Goal: Information Seeking & Learning: Compare options

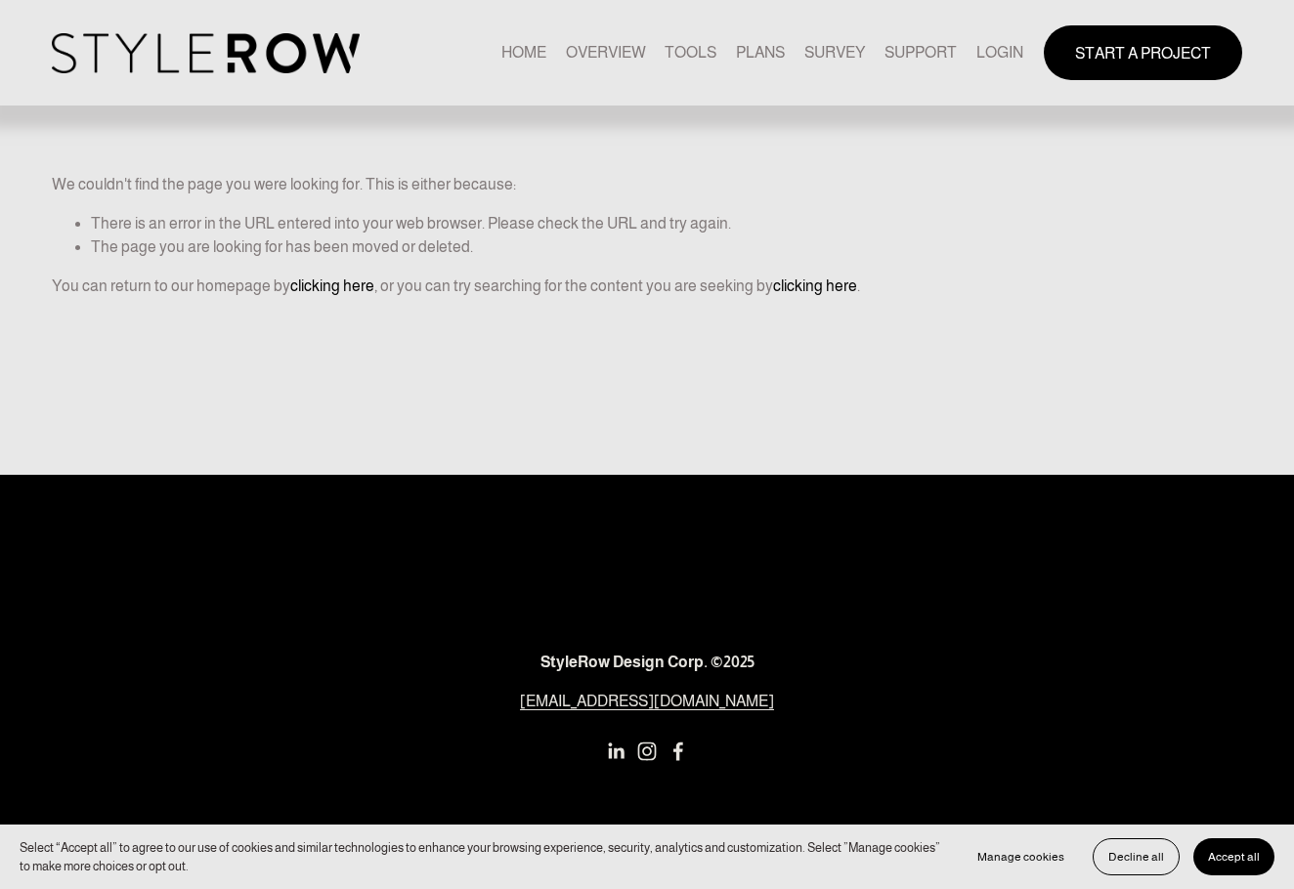
click at [986, 56] on link "LOGIN" at bounding box center [999, 53] width 47 height 26
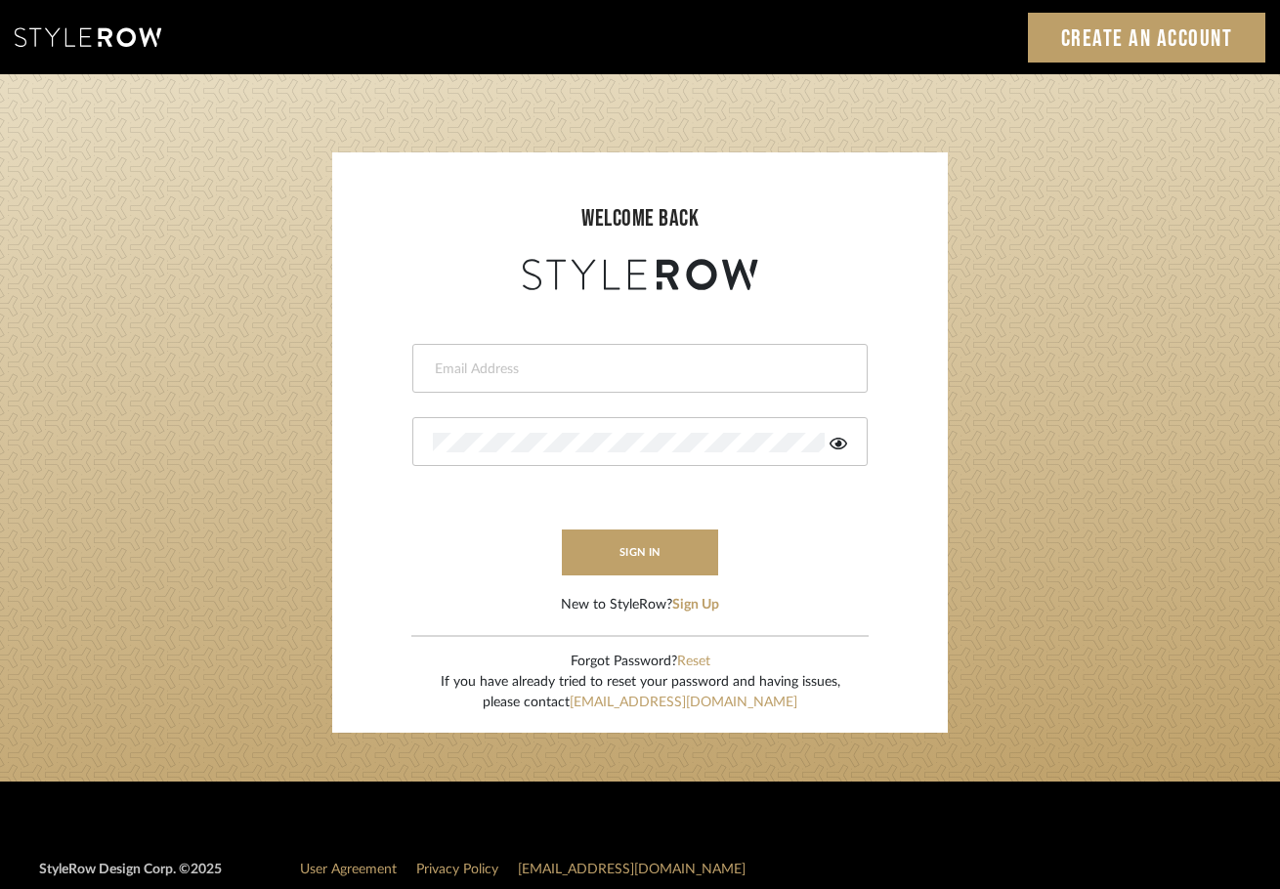
type input "[EMAIL_ADDRESS][DOMAIN_NAME]"
drag, startPoint x: 634, startPoint y: 547, endPoint x: 647, endPoint y: 538, distance: 15.4
click at [635, 547] on button "sign in" at bounding box center [640, 553] width 156 height 46
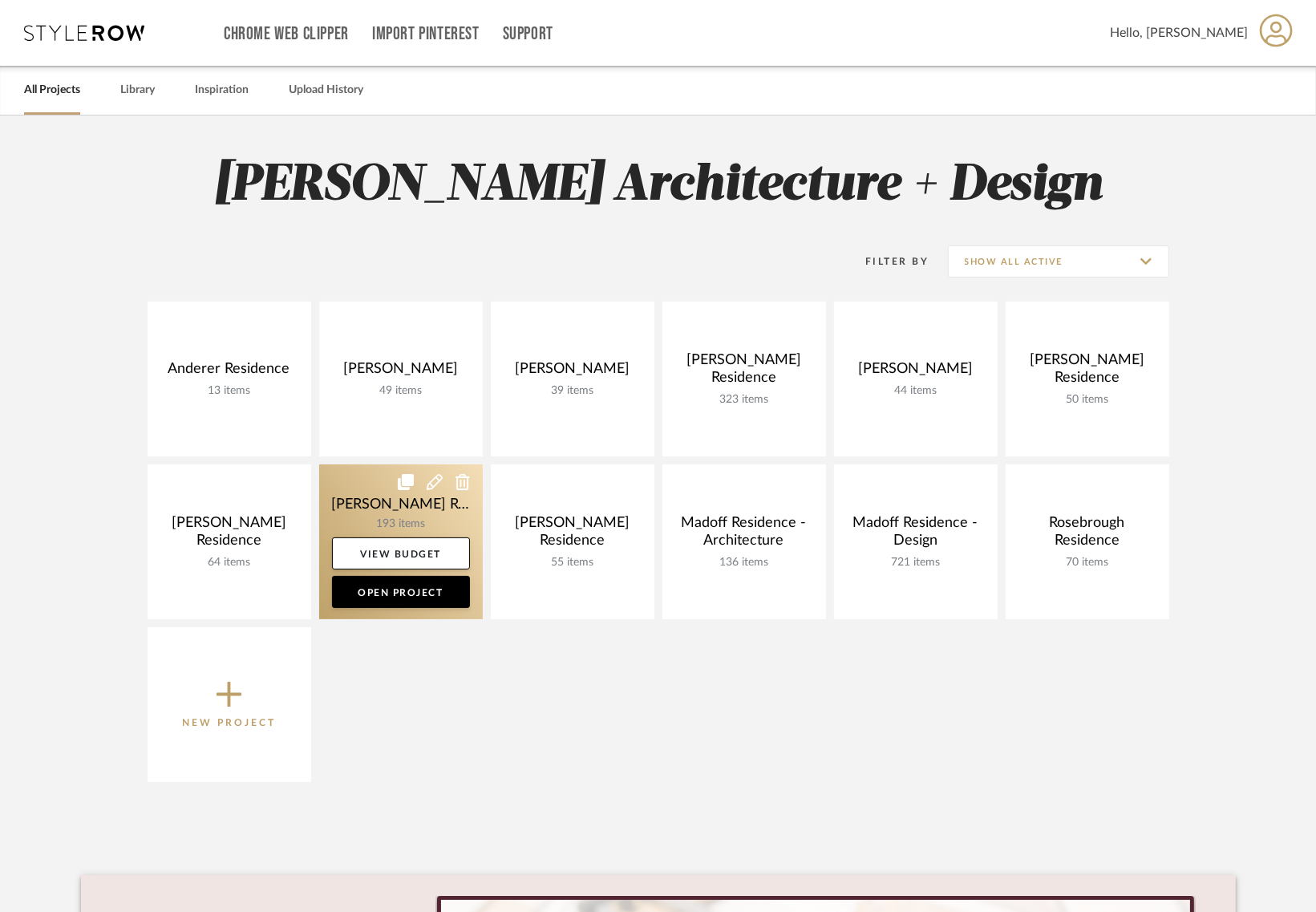
click at [378, 489] on link at bounding box center [401, 542] width 163 height 155
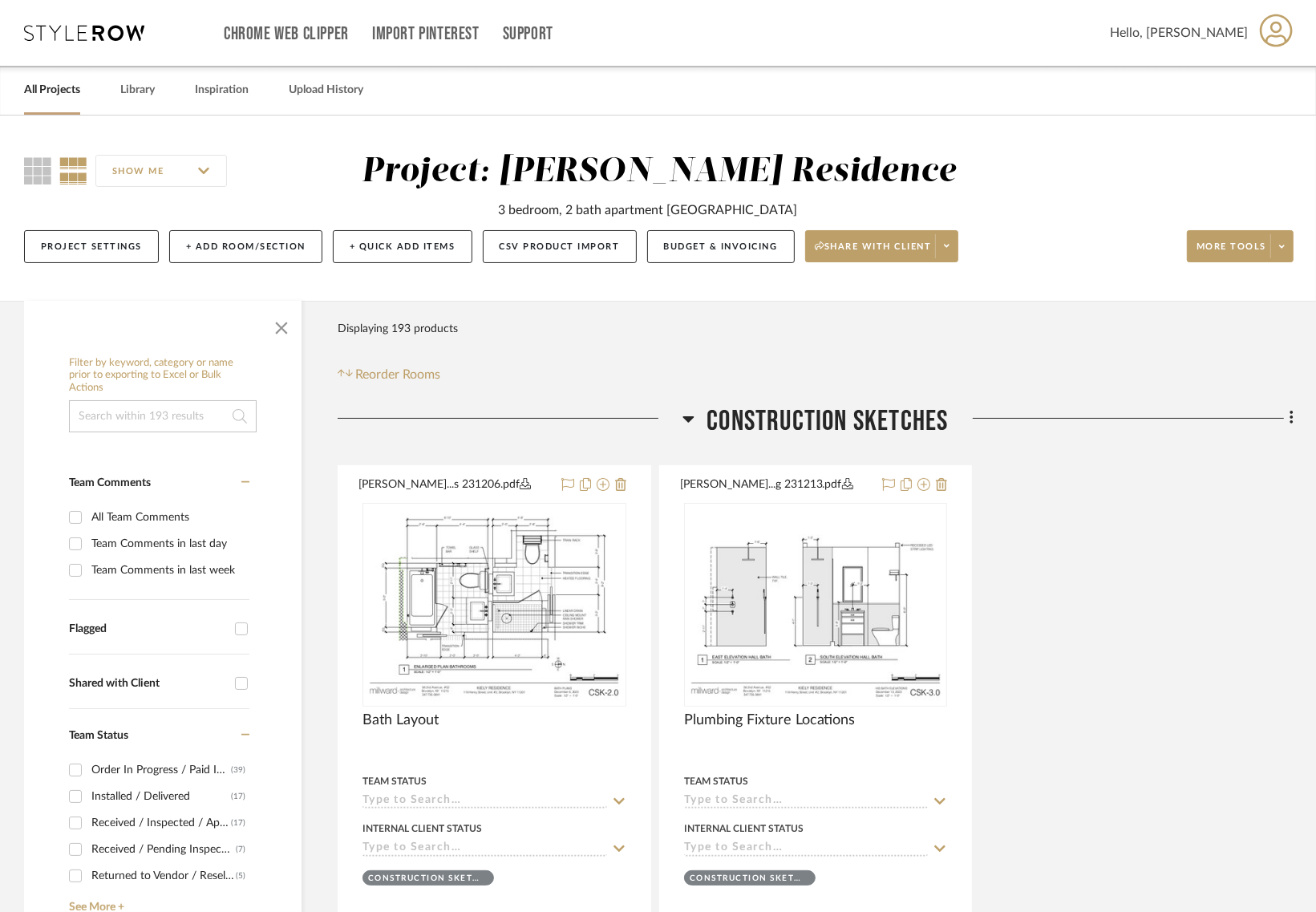
click at [790, 426] on span "Construction Sketches" at bounding box center [828, 421] width 241 height 34
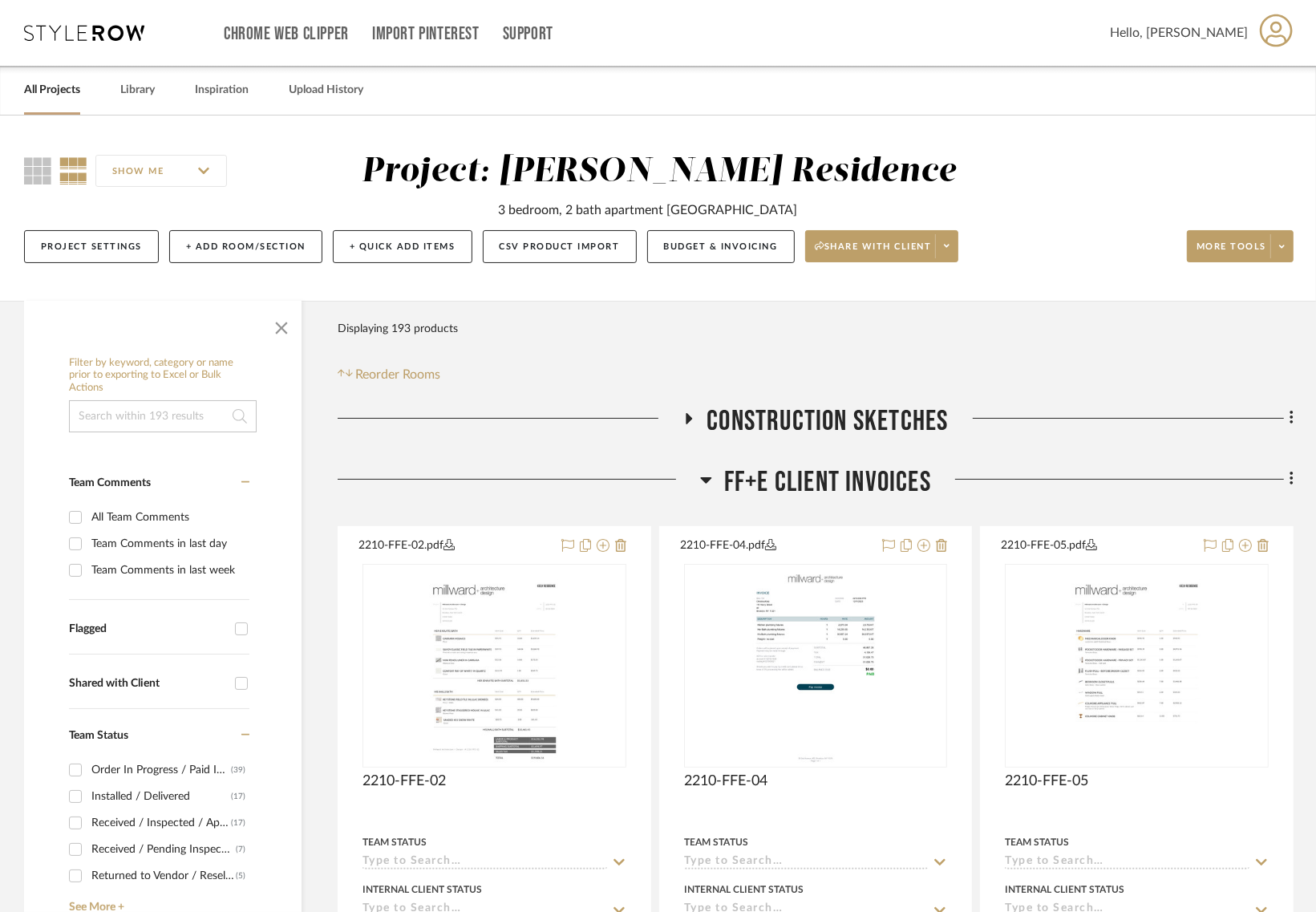
click at [791, 485] on span "FF+E Client Invoices" at bounding box center [828, 483] width 207 height 34
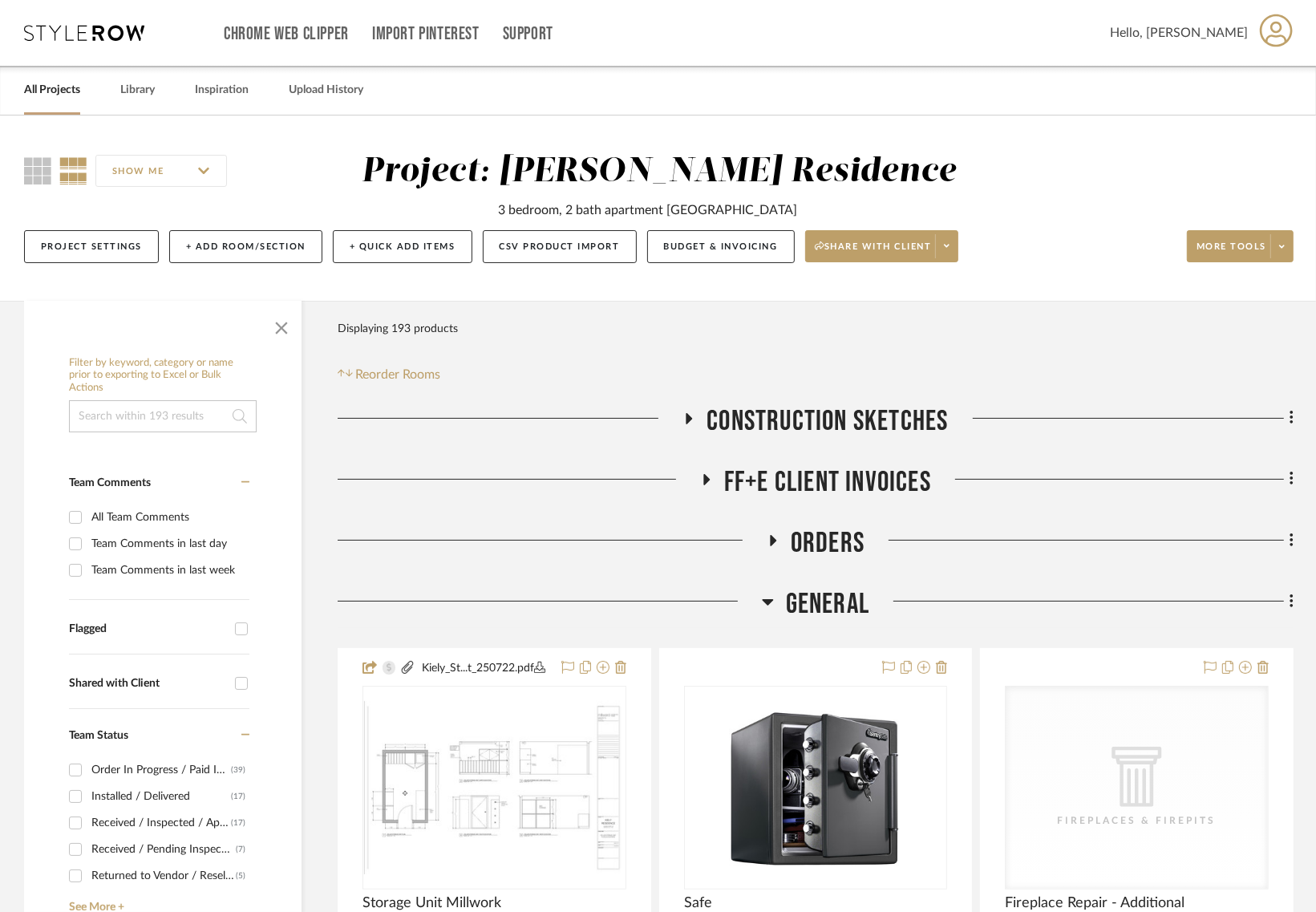
click at [804, 477] on span "FF+E Client Invoices" at bounding box center [828, 483] width 207 height 34
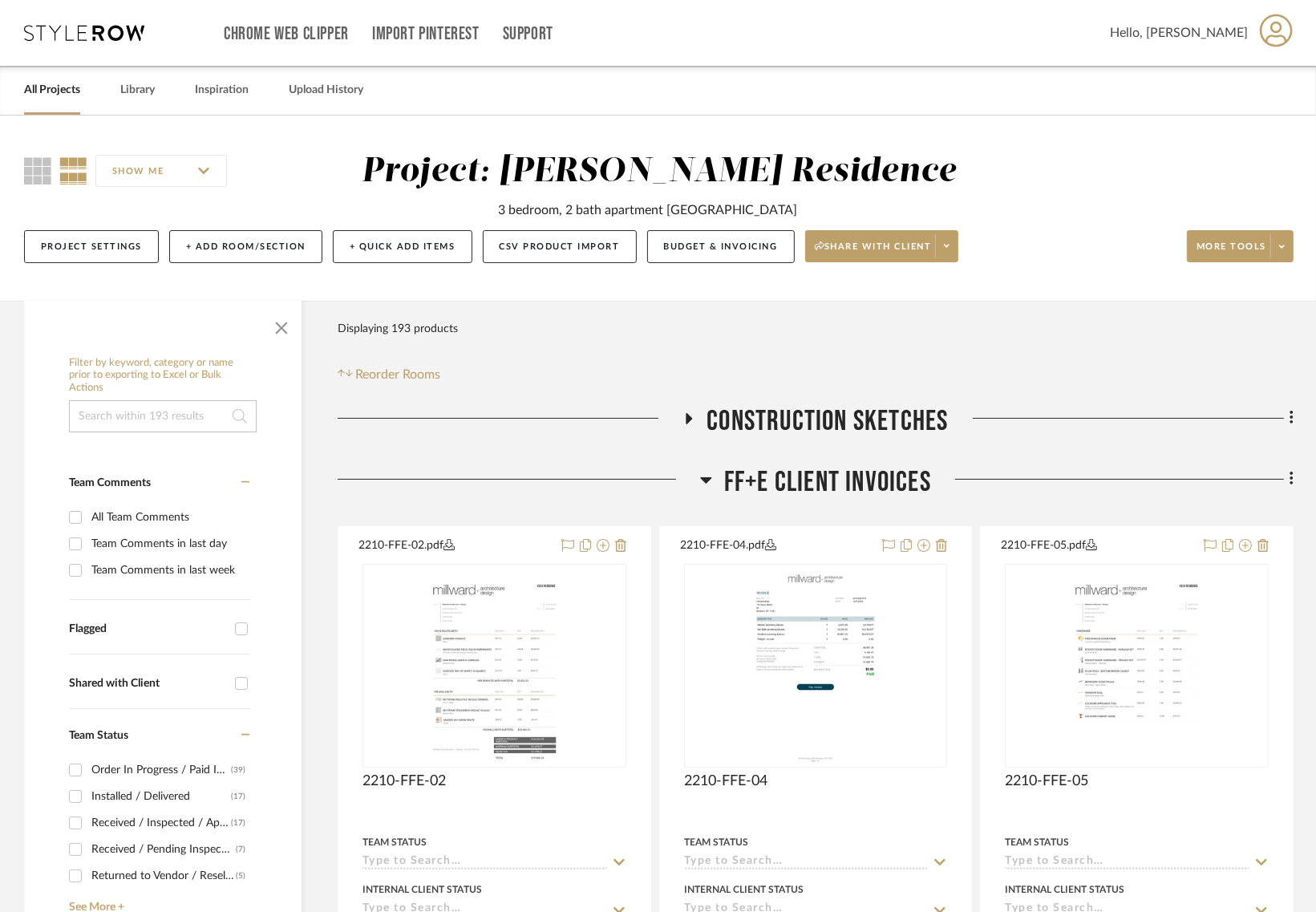
click at [819, 482] on span "FF+E Client Invoices" at bounding box center [828, 483] width 207 height 34
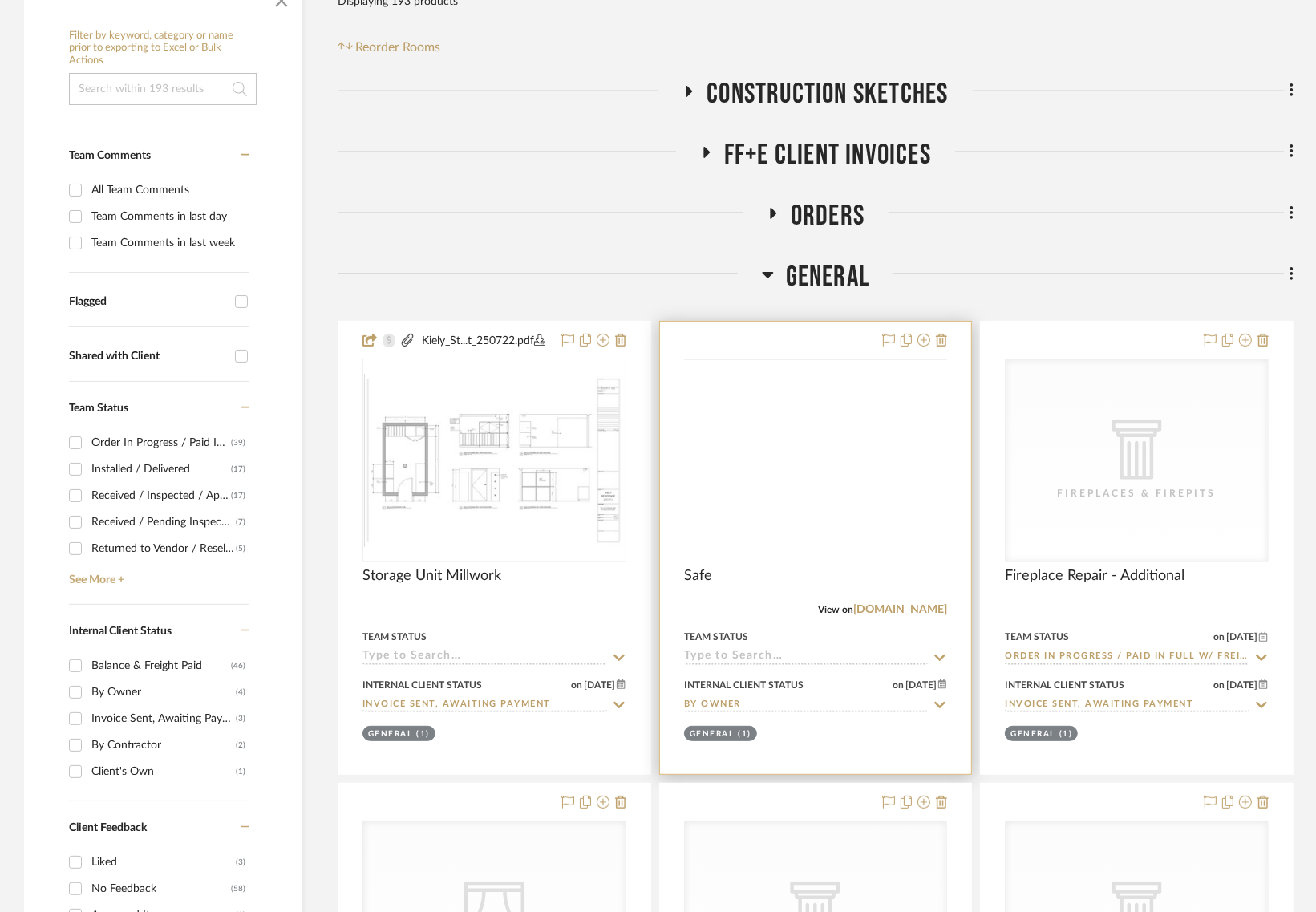
scroll to position [333, 0]
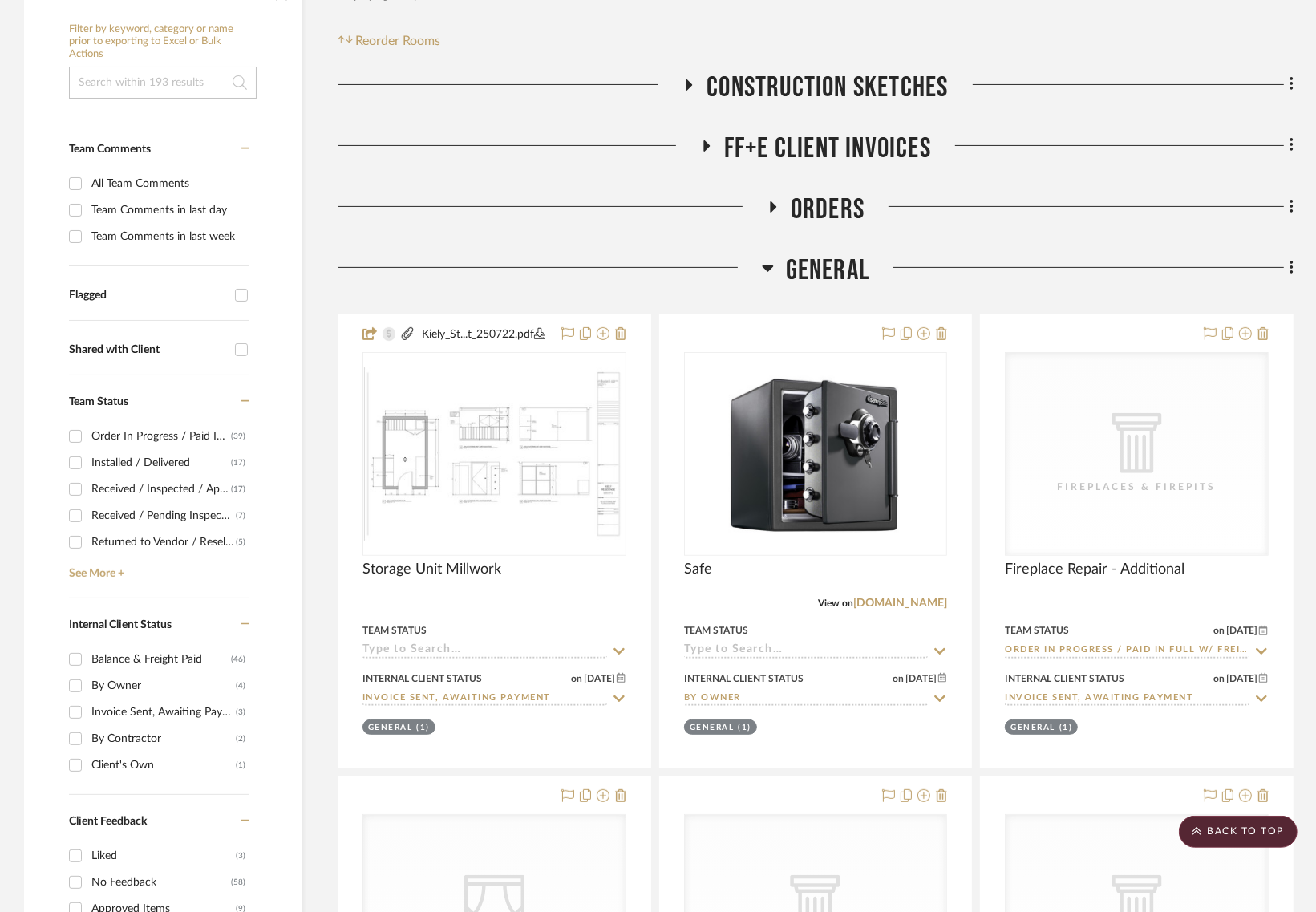
click at [823, 269] on span "General" at bounding box center [828, 271] width 84 height 34
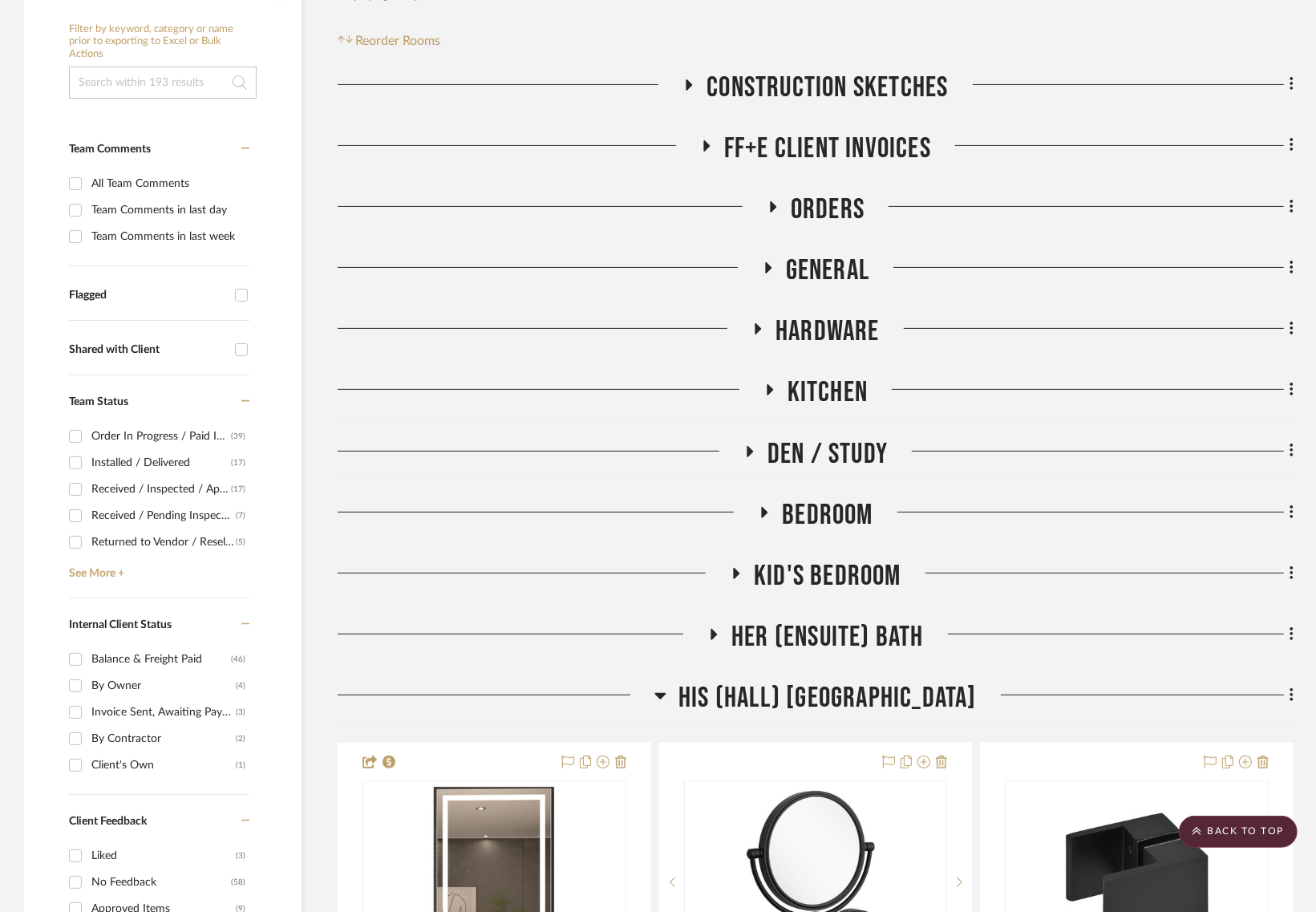
click at [828, 271] on span "General" at bounding box center [828, 271] width 84 height 34
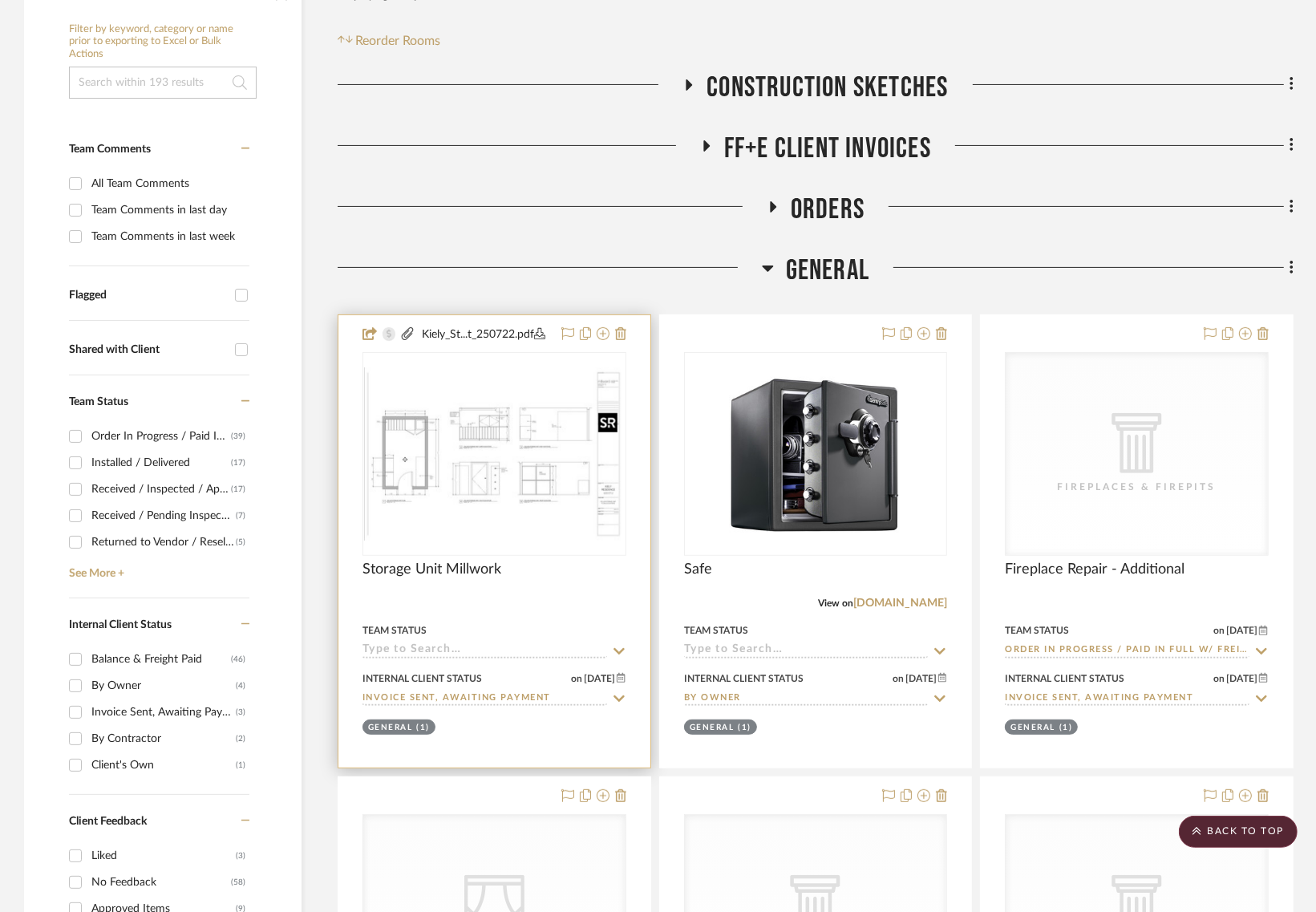
click at [466, 456] on img "0" at bounding box center [495, 453] width 261 height 173
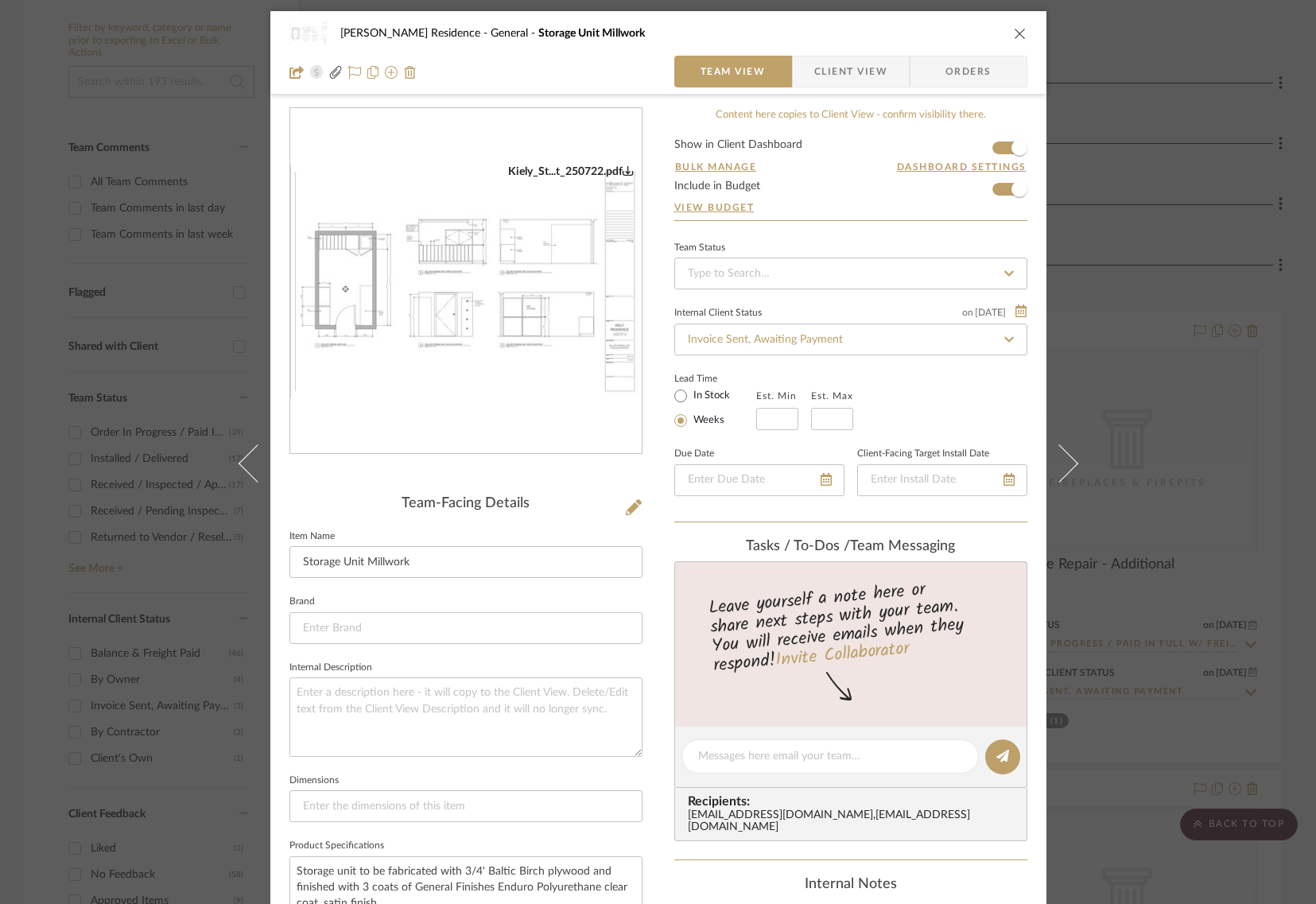
scroll to position [0, 0]
click at [1017, 41] on button "close" at bounding box center [1021, 34] width 15 height 15
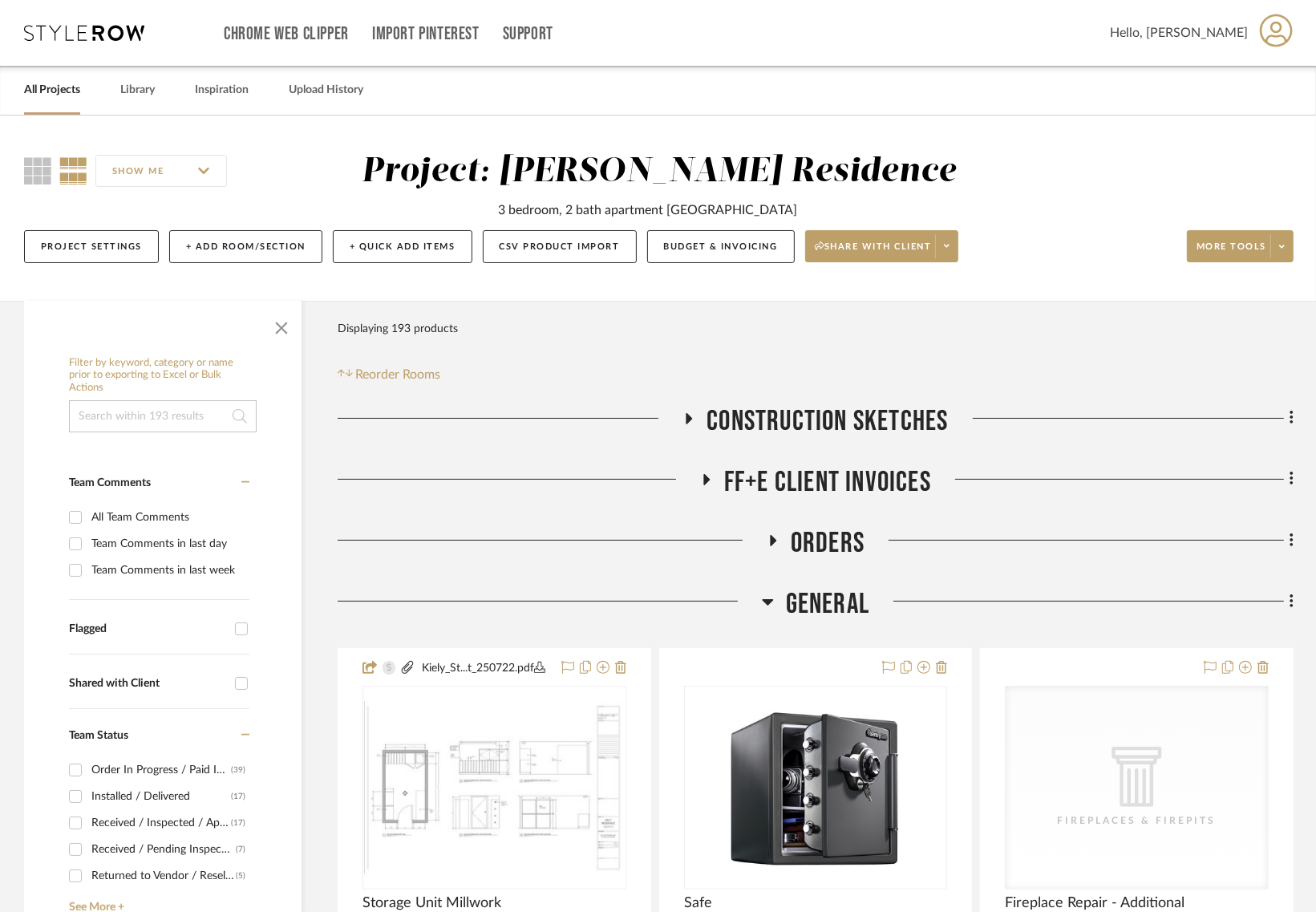
click at [57, 93] on link "All Projects" at bounding box center [52, 90] width 56 height 21
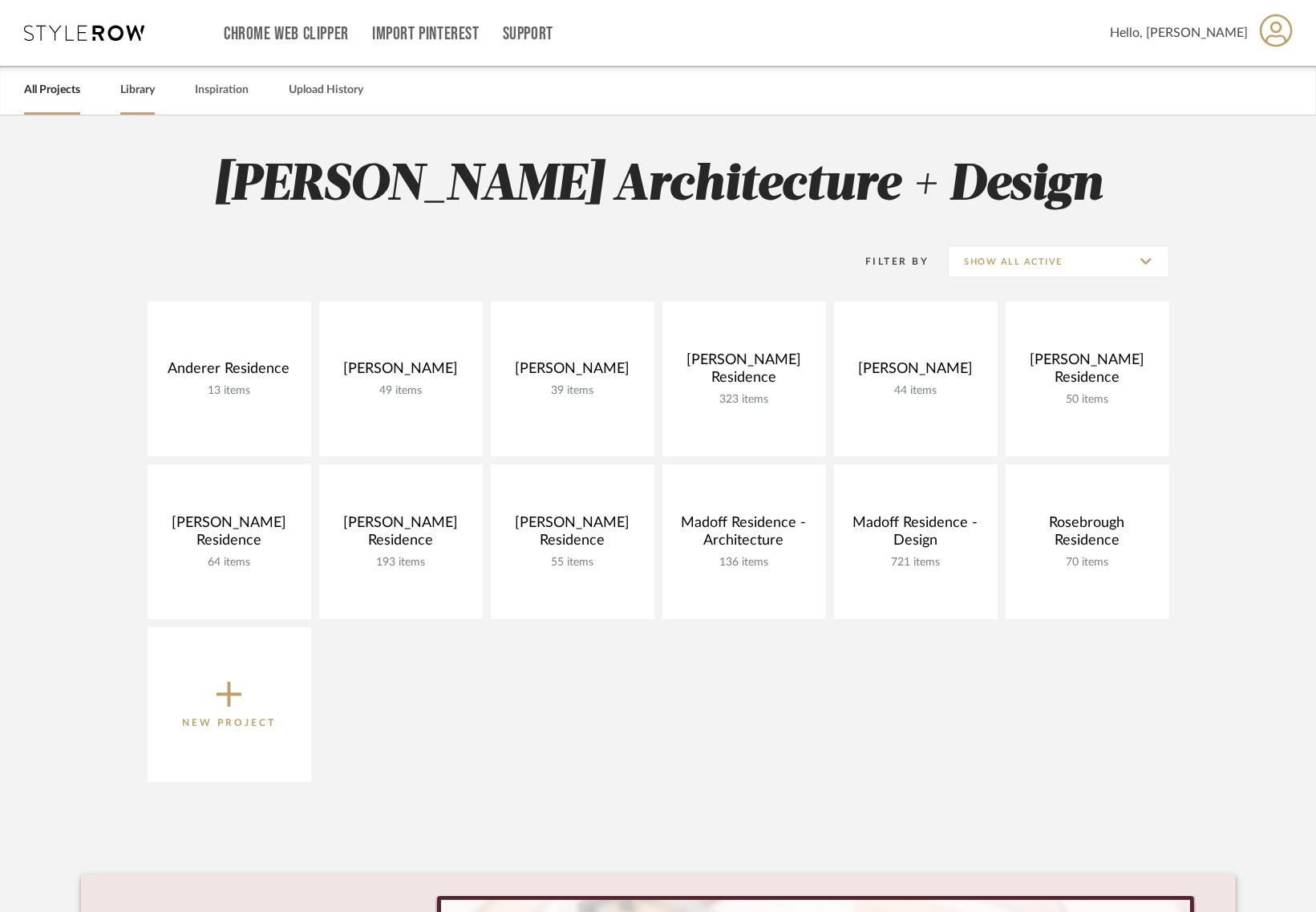
click at [144, 87] on link "Library" at bounding box center [138, 90] width 34 height 21
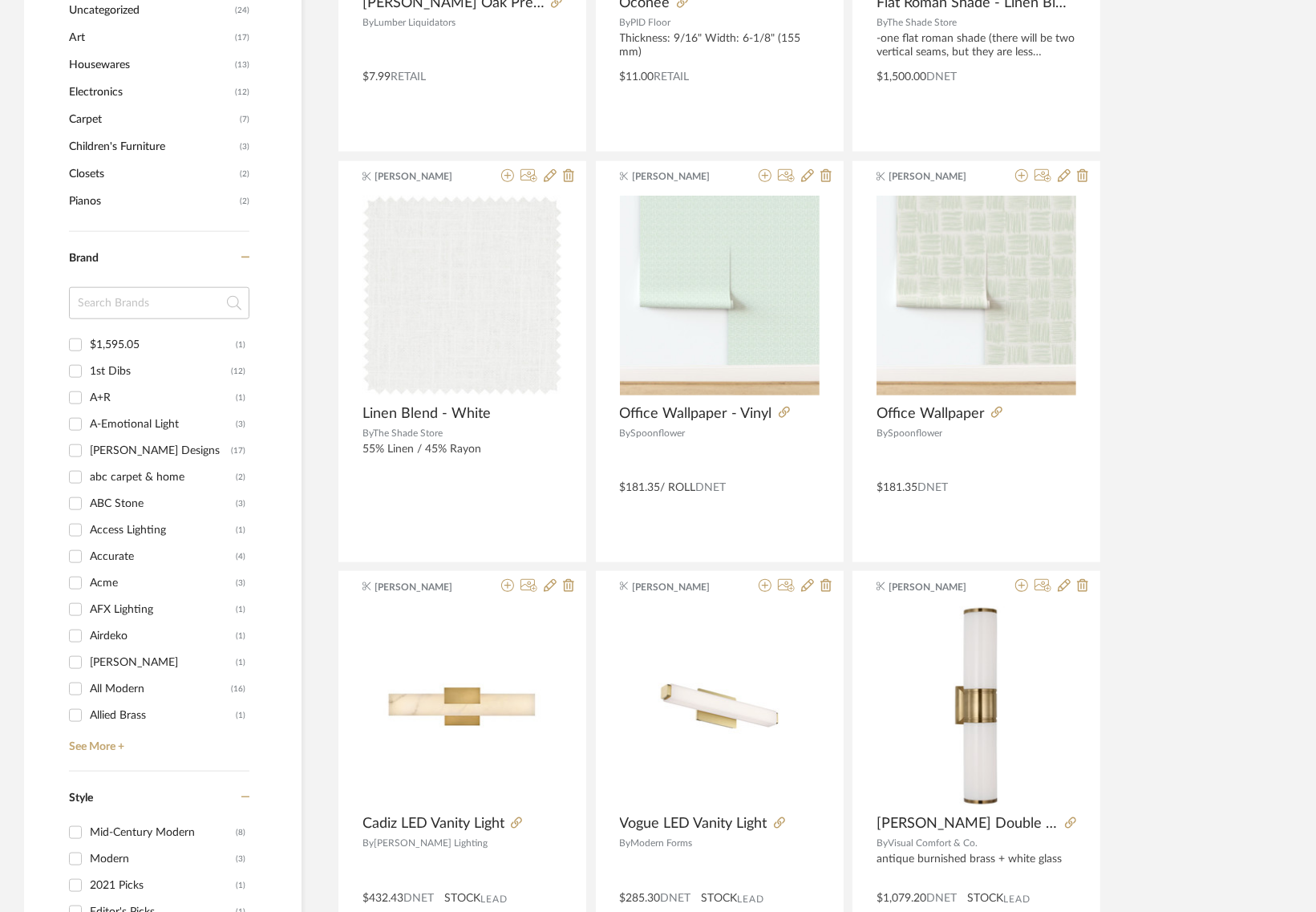
scroll to position [1504, 0]
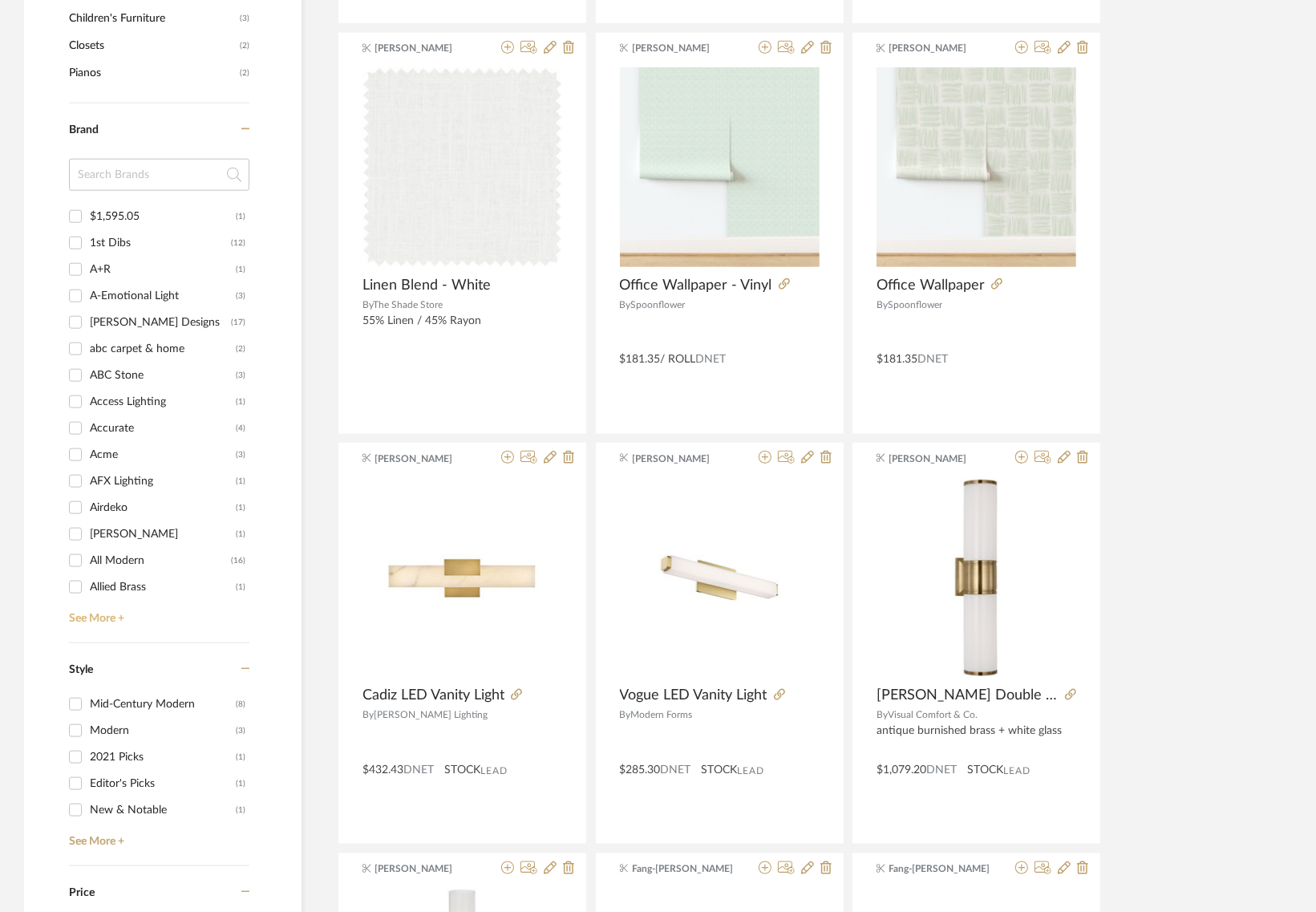
click at [115, 615] on link "See More +" at bounding box center [157, 612] width 185 height 25
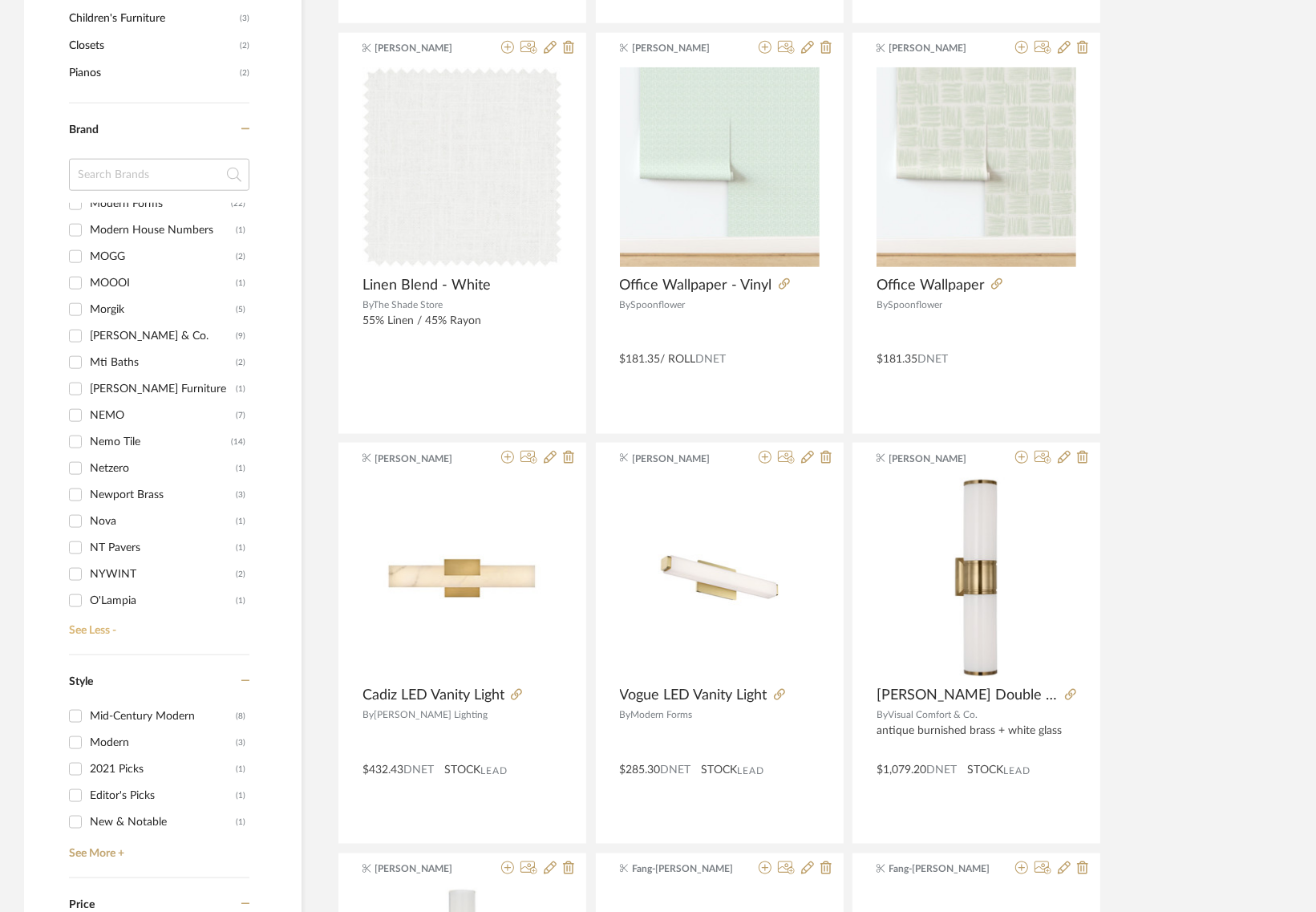
scroll to position [9858, 0]
click at [207, 178] on input at bounding box center [159, 174] width 181 height 32
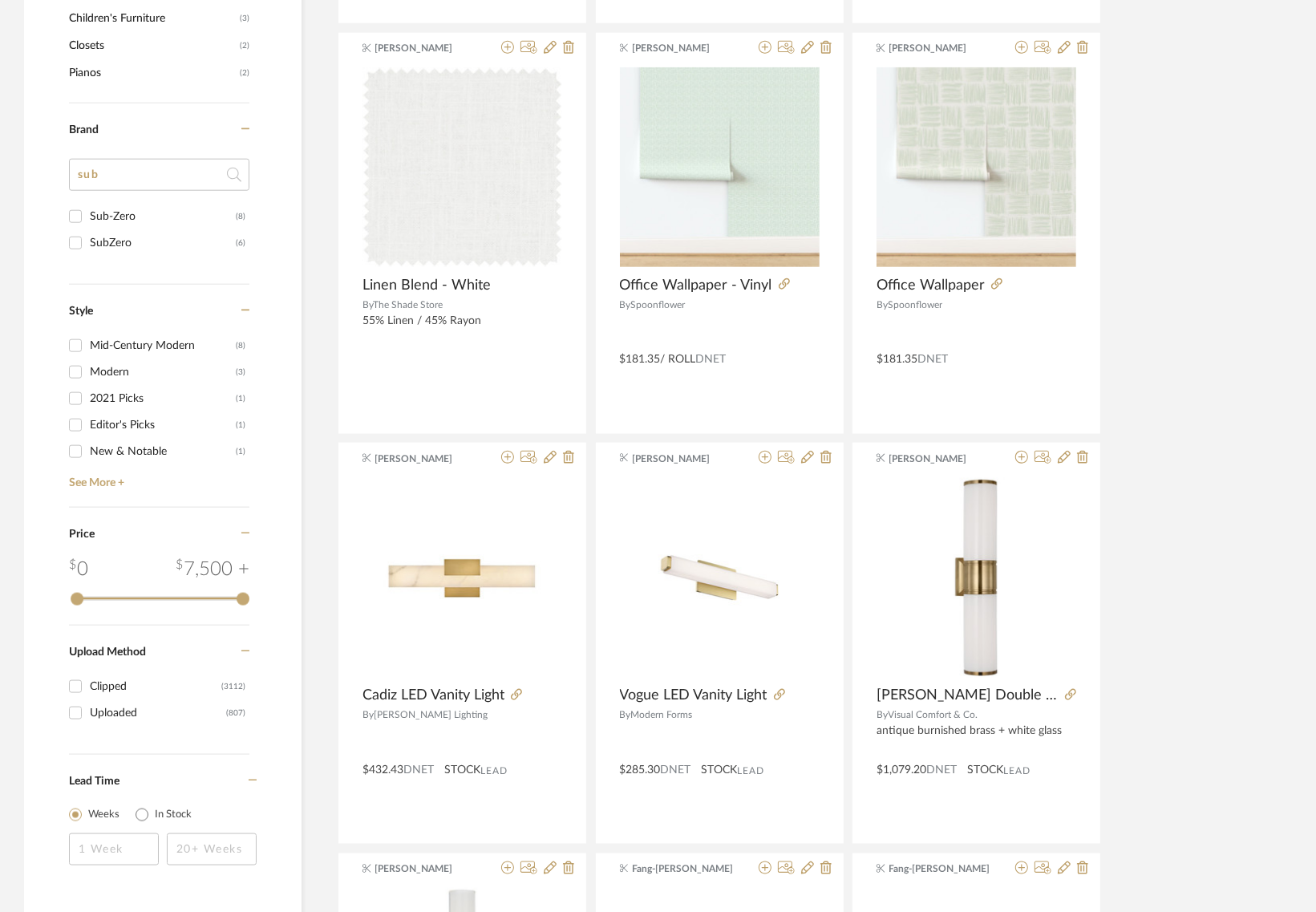
scroll to position [0, 0]
type input "sub"
click at [79, 215] on input "Sub-Zero (8)" at bounding box center [75, 216] width 25 height 25
checkbox input "true"
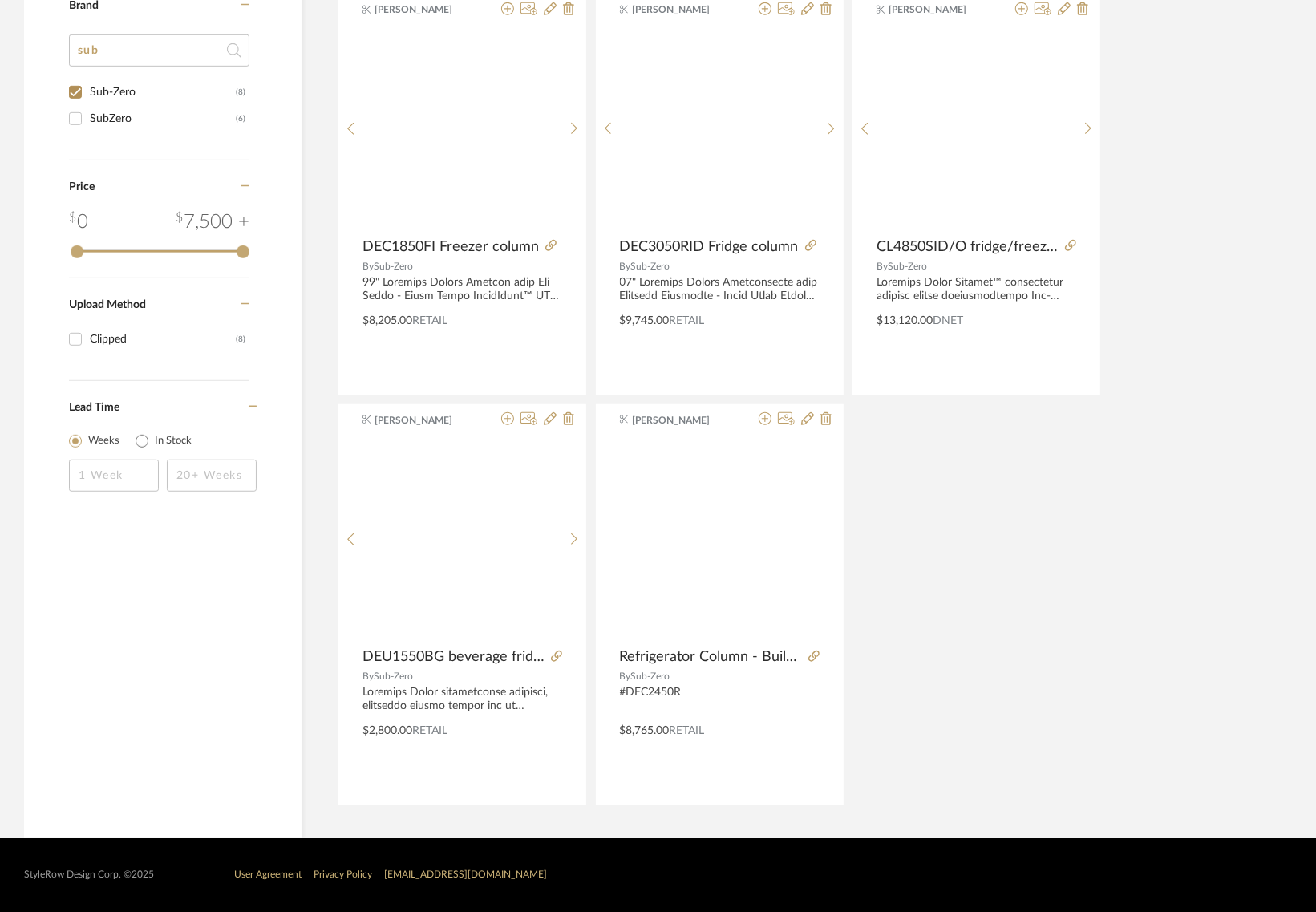
scroll to position [771, 0]
click at [79, 237] on div "0 7,500 + 0 7500" at bounding box center [159, 234] width 181 height 53
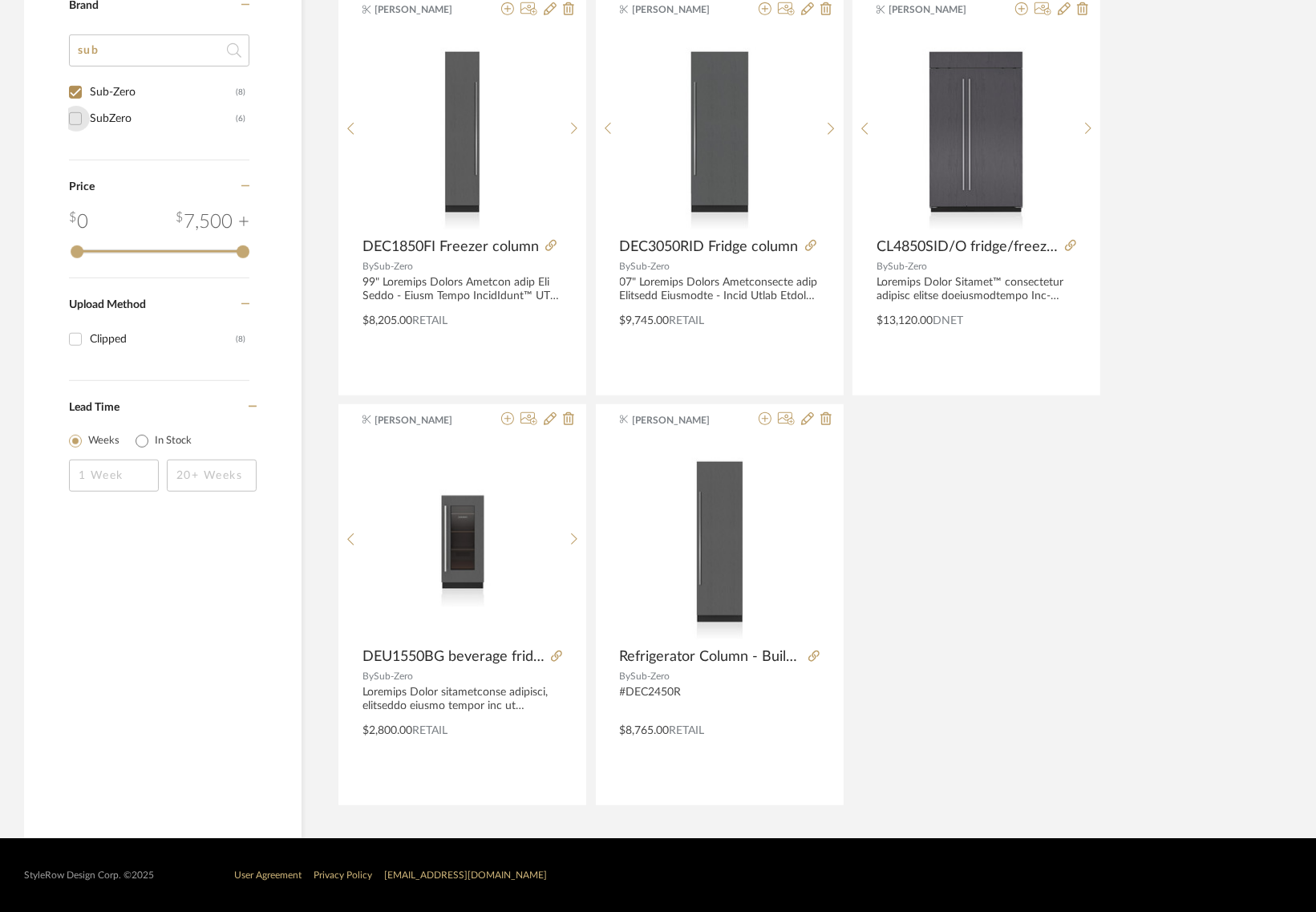
click at [82, 121] on input "SubZero (6)" at bounding box center [75, 118] width 25 height 25
checkbox input "true"
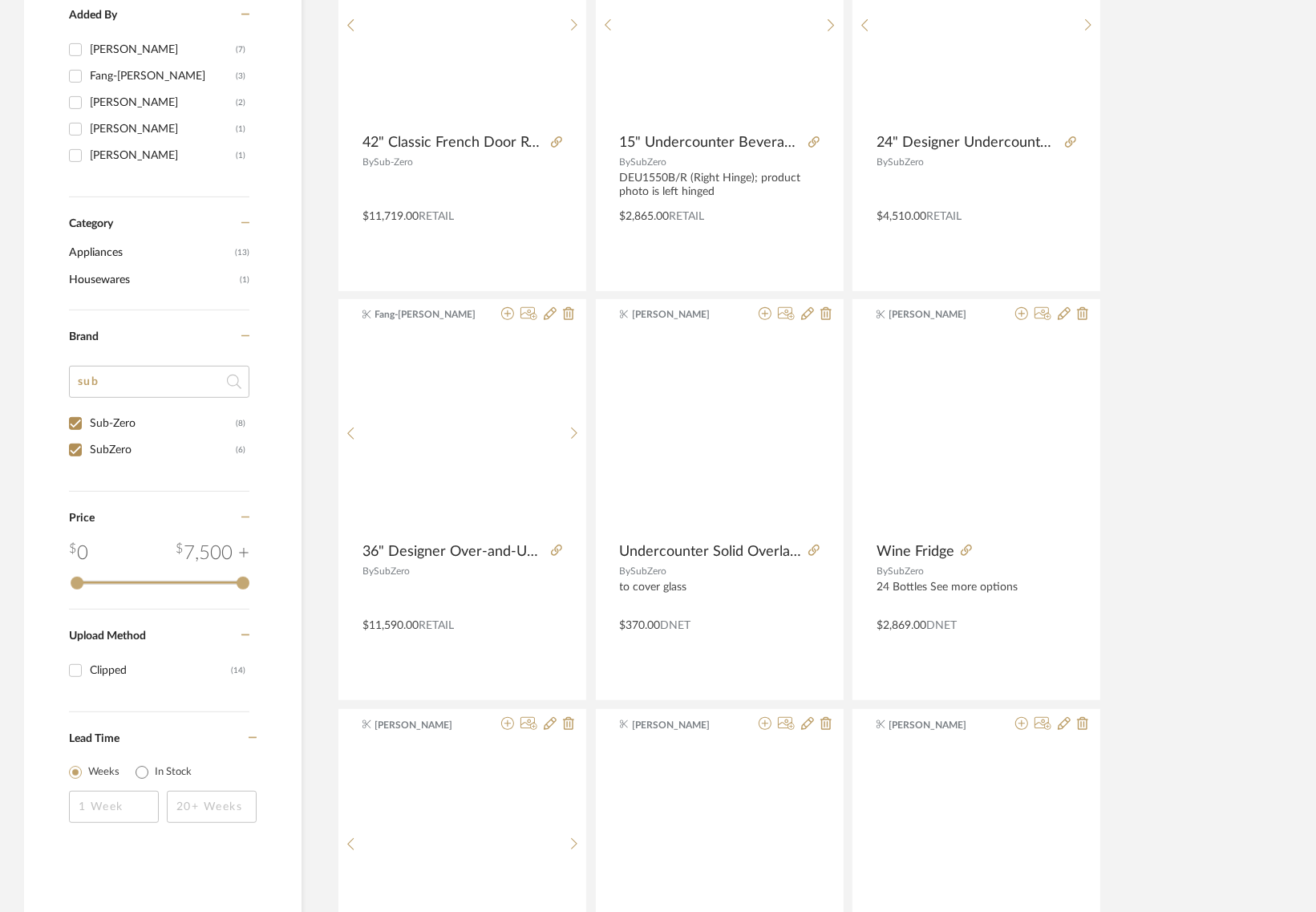
scroll to position [796, 0]
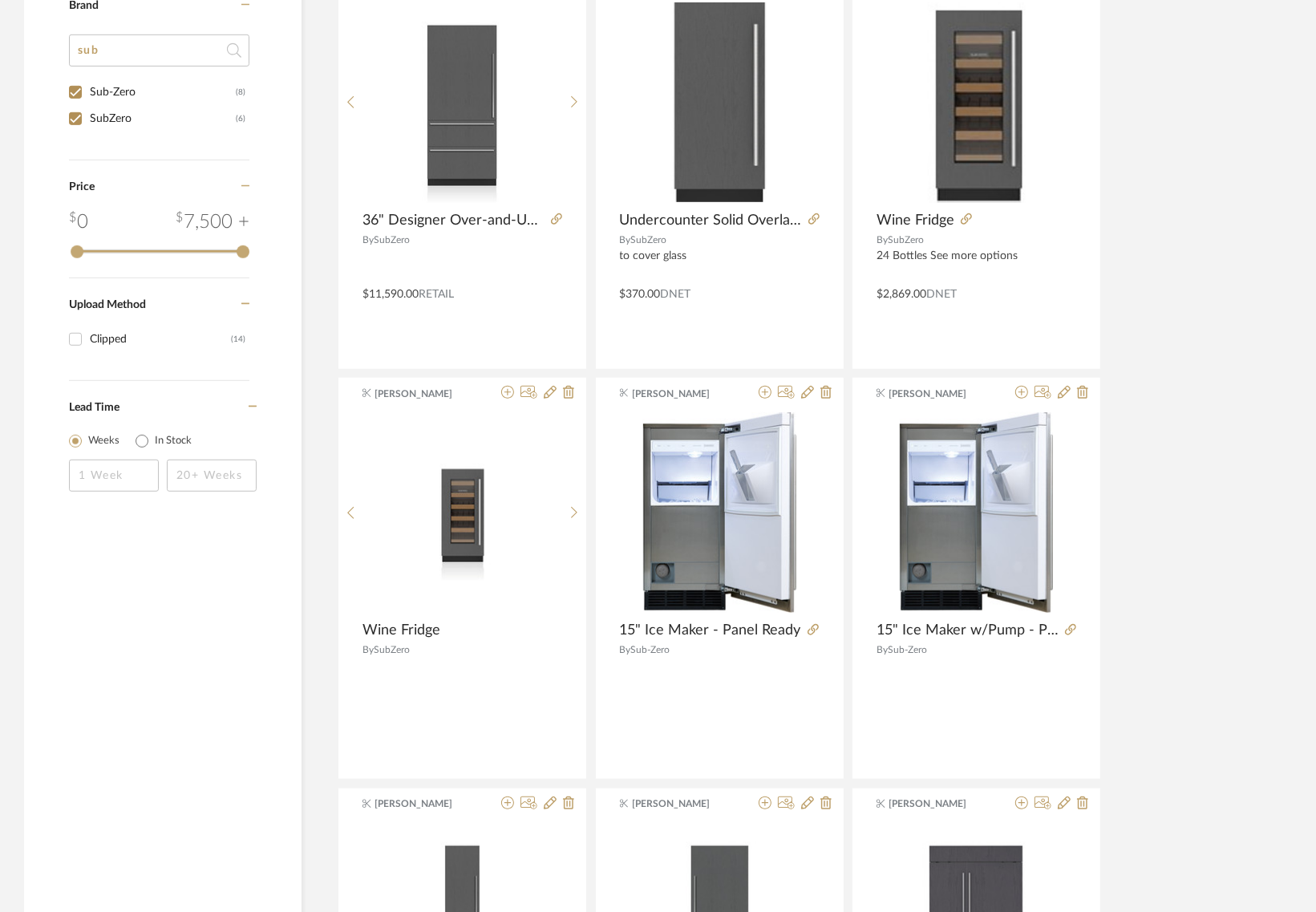
drag, startPoint x: 119, startPoint y: 47, endPoint x: 68, endPoint y: 51, distance: 51.2
click at [69, 51] on input "sub" at bounding box center [159, 50] width 181 height 32
type input "olf"
click at [97, 85] on div "Wolf" at bounding box center [160, 92] width 141 height 25
click at [88, 85] on input "Wolf (10)" at bounding box center [75, 92] width 25 height 25
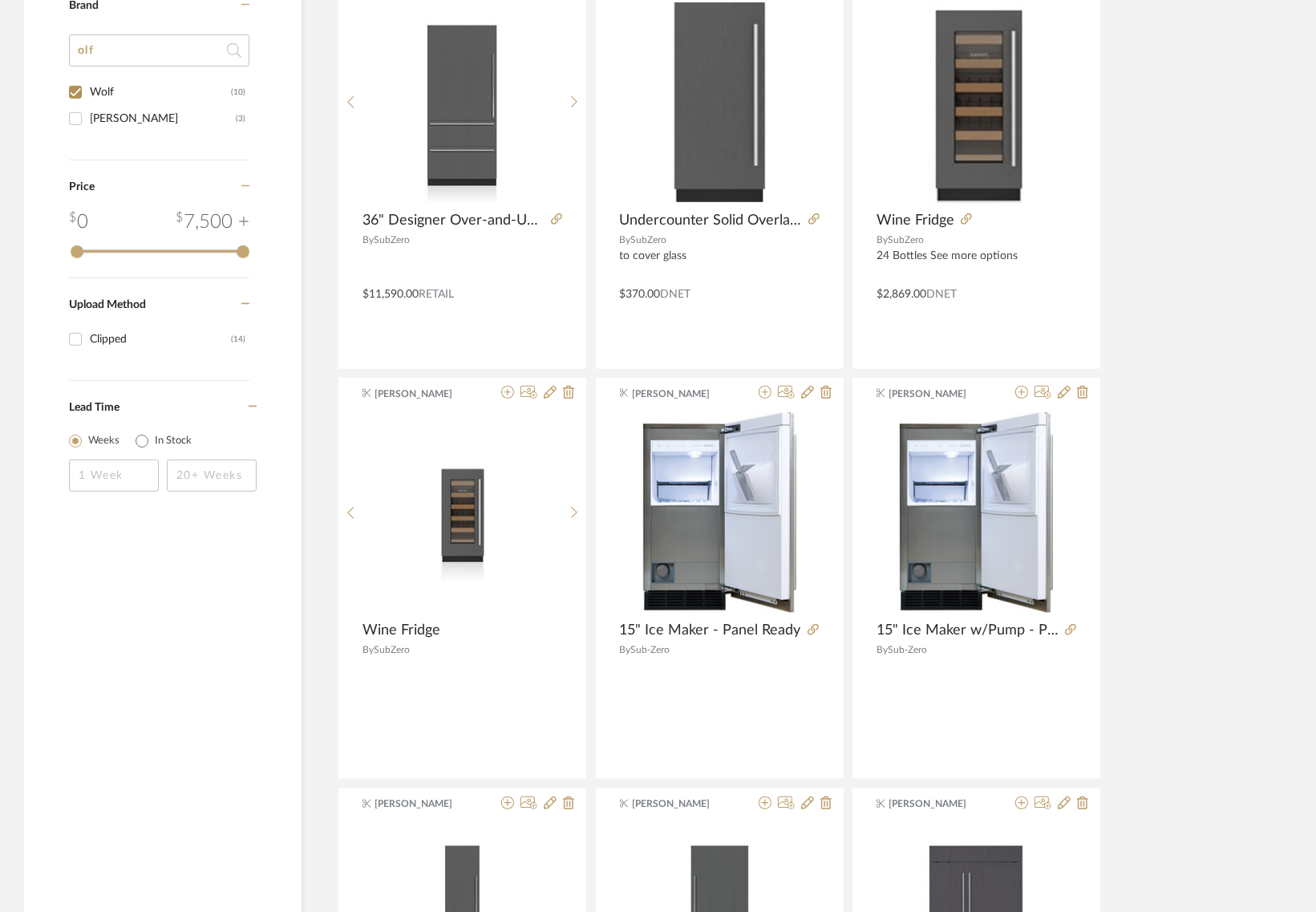
checkbox input "true"
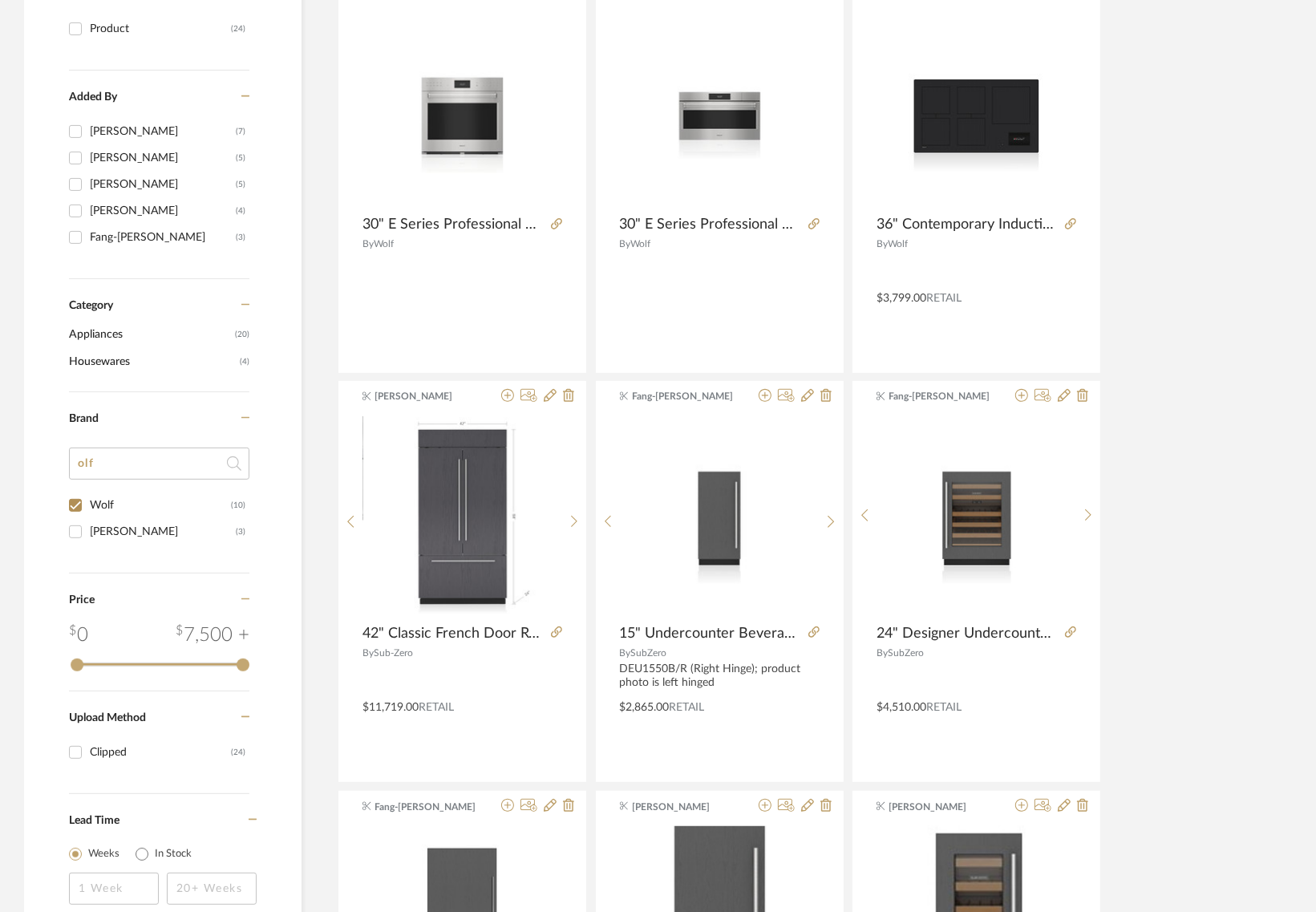
scroll to position [333, 0]
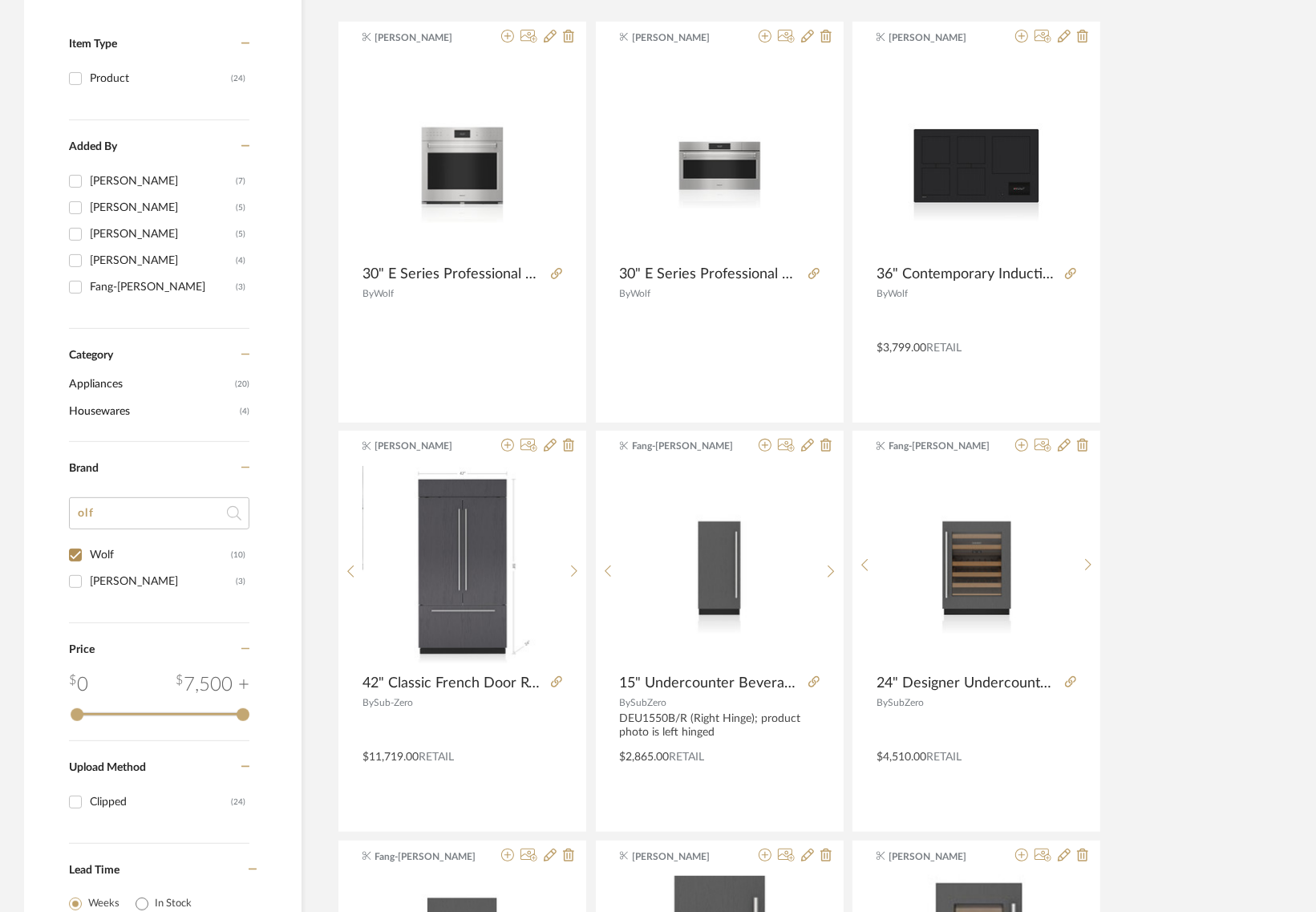
click at [93, 377] on span "Appliances" at bounding box center [149, 383] width 162 height 27
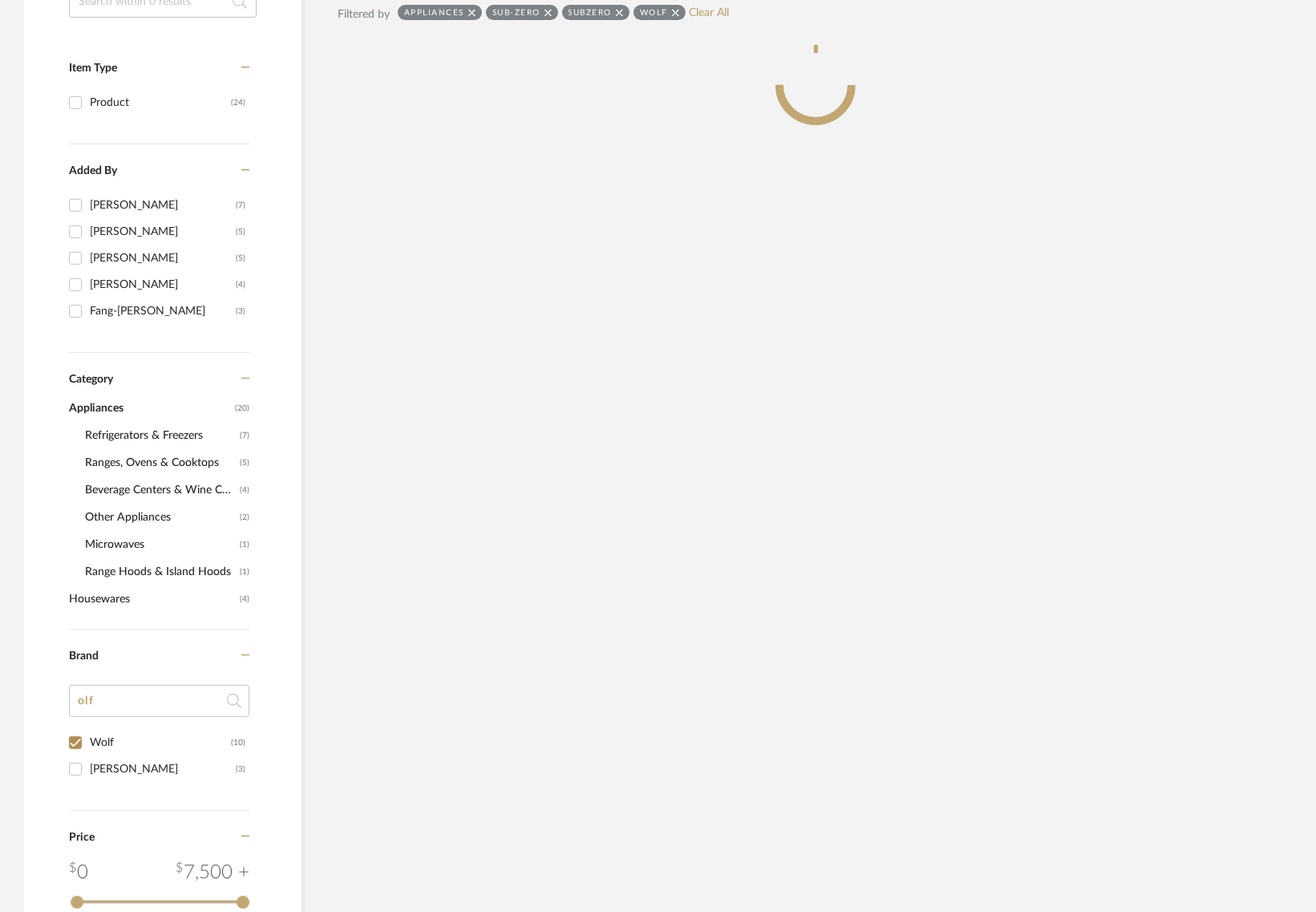
scroll to position [358, 0]
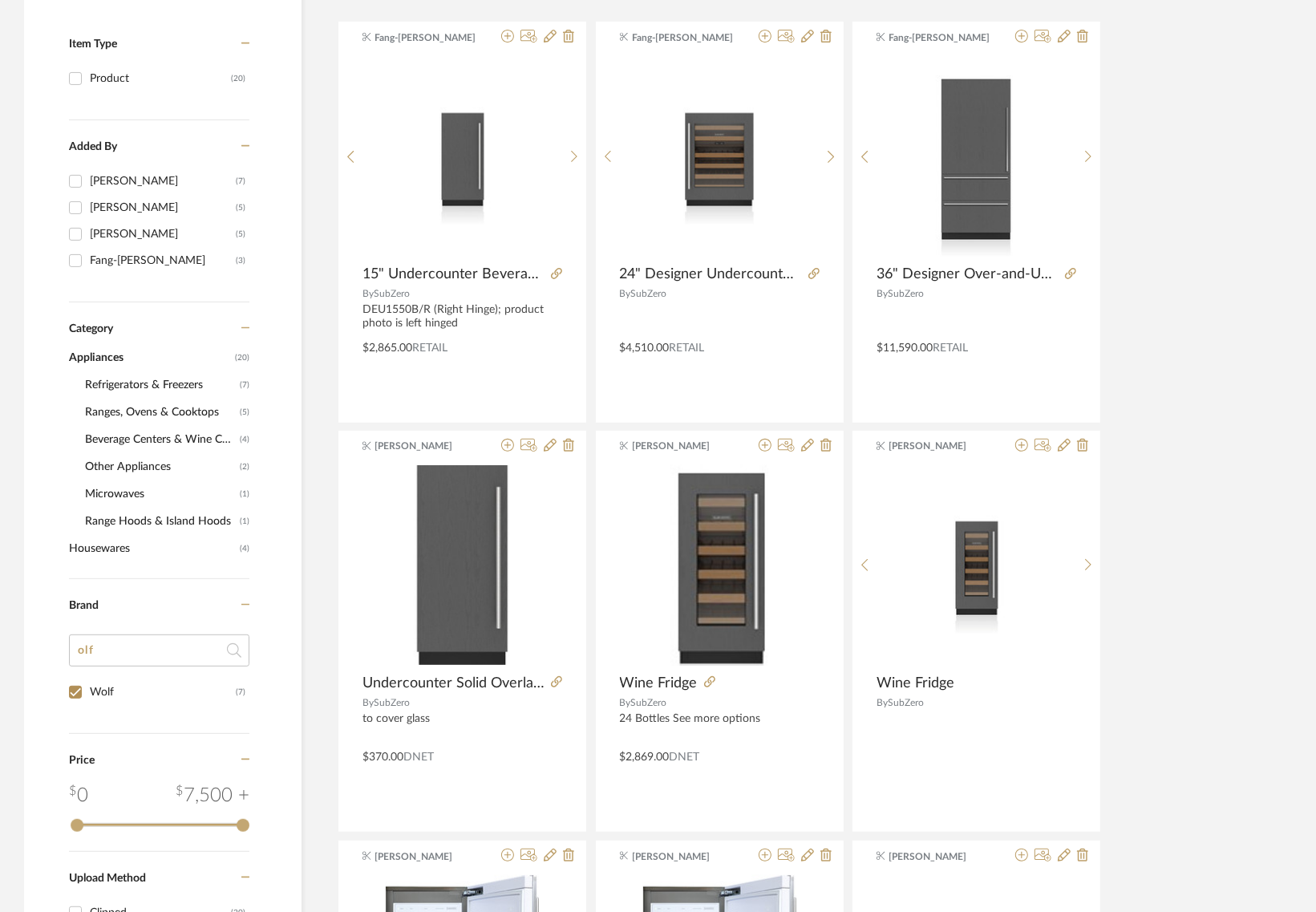
click at [164, 379] on span "Refrigerators & Freezers" at bounding box center [161, 384] width 151 height 27
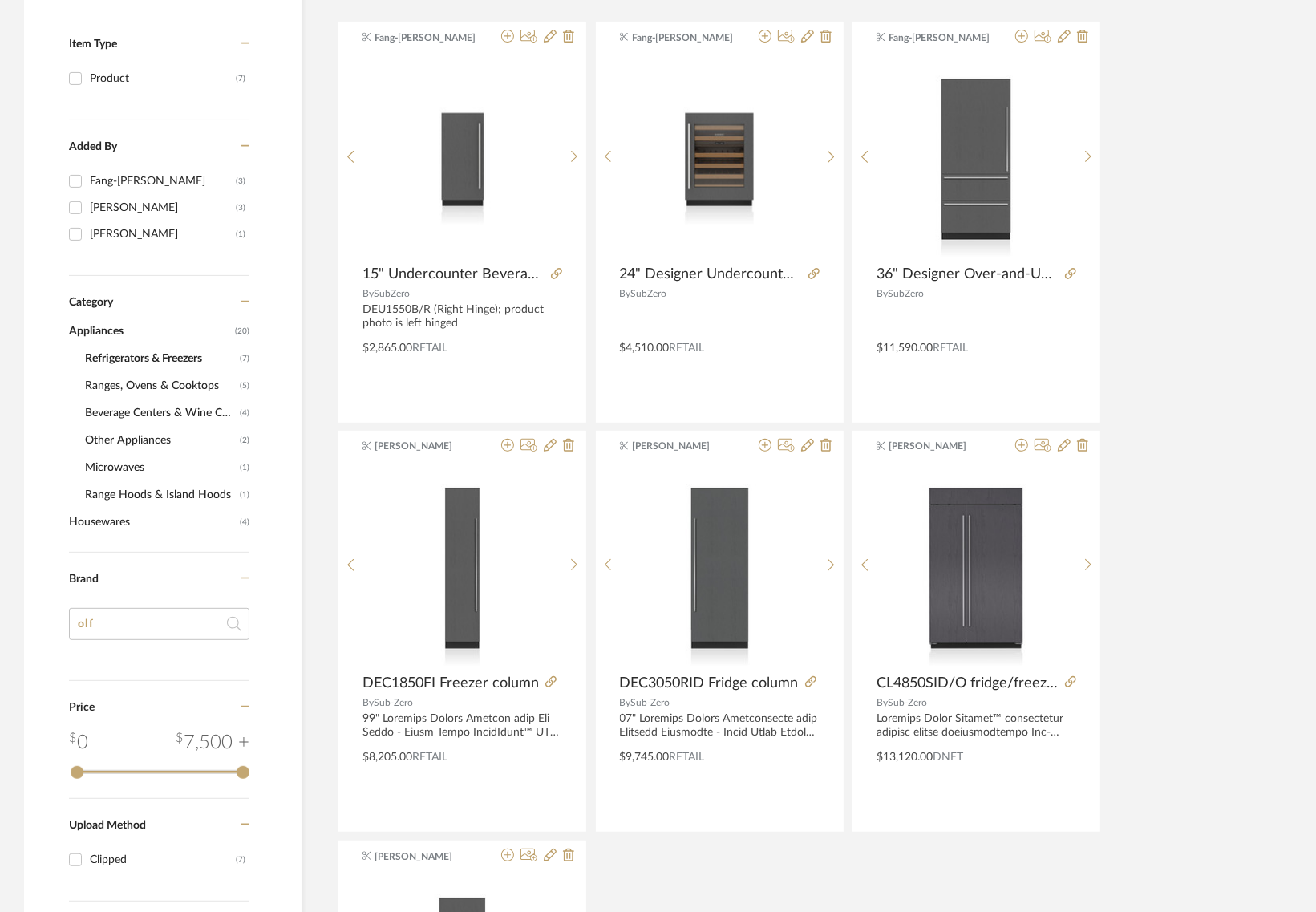
click at [164, 382] on span "Ranges, Ovens & Cooktops" at bounding box center [161, 385] width 151 height 27
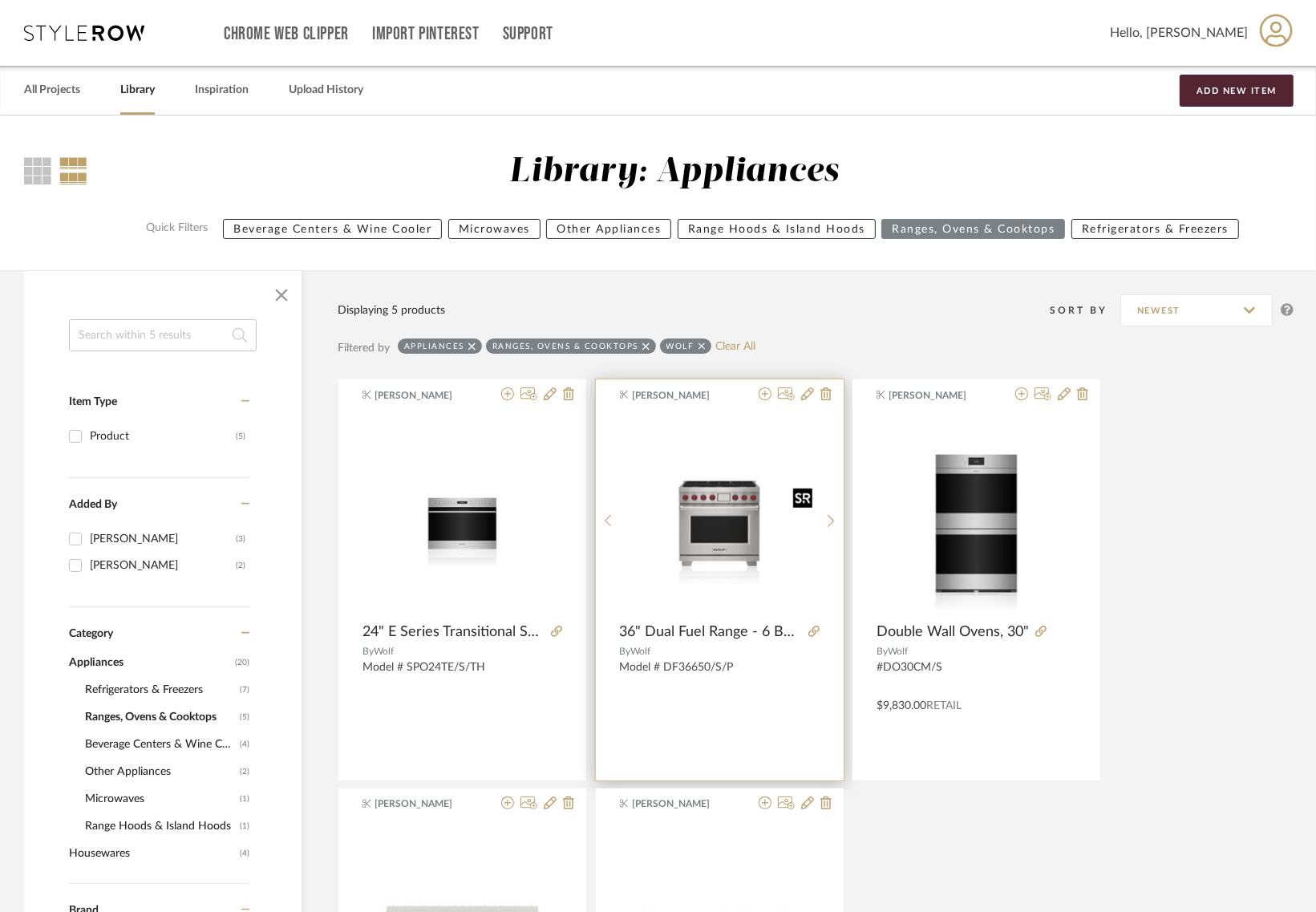
click at [707, 517] on img "0" at bounding box center [719, 514] width 199 height 141
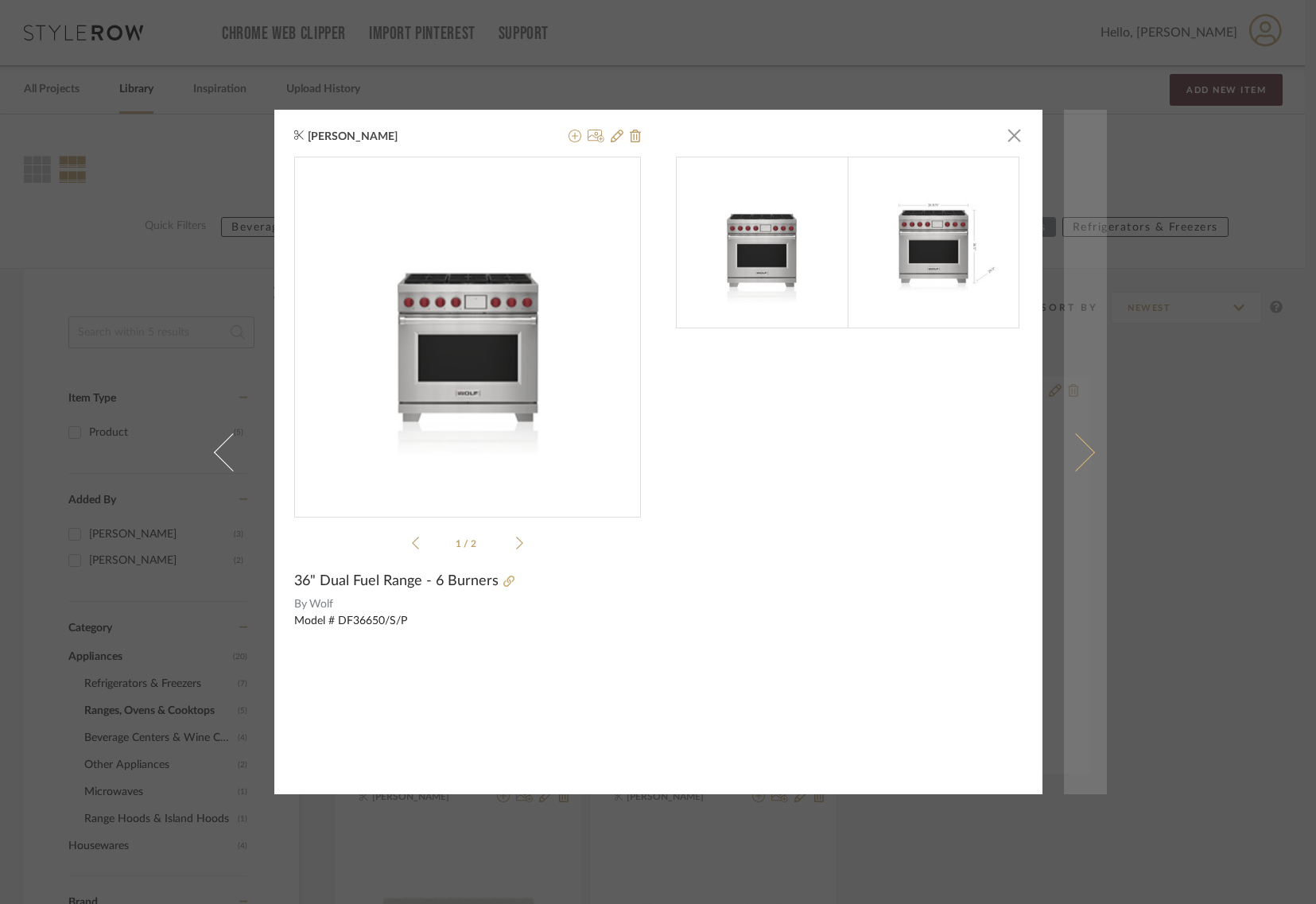
click at [1078, 439] on span at bounding box center [1075, 452] width 38 height 38
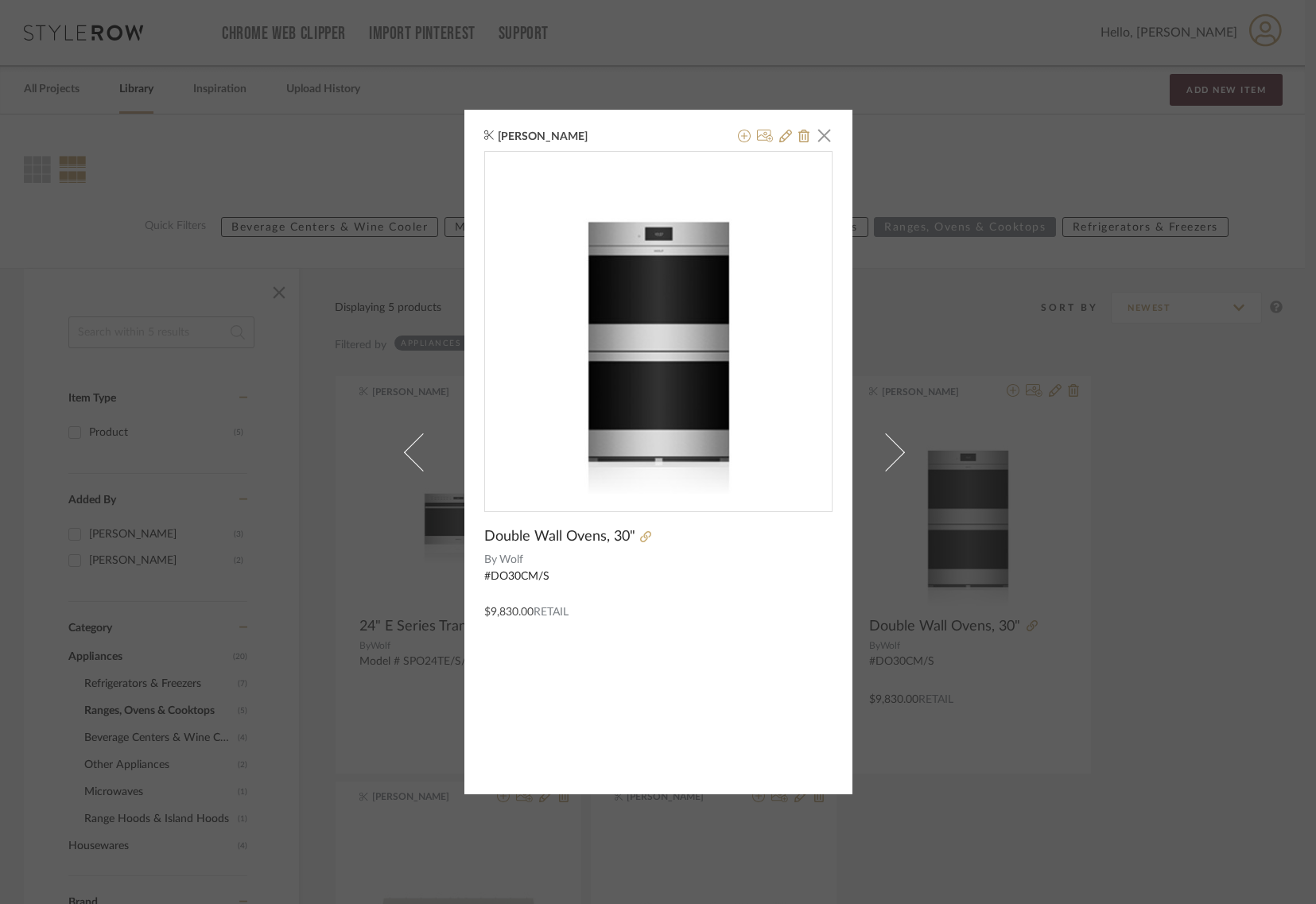
click at [1145, 530] on div "[PERSON_NAME] × Double Wall Ovens, 30" By Wolf #DO30CM/S $9,830.00 Retail" at bounding box center [658, 452] width 1316 height 904
